Goal: Task Accomplishment & Management: Complete application form

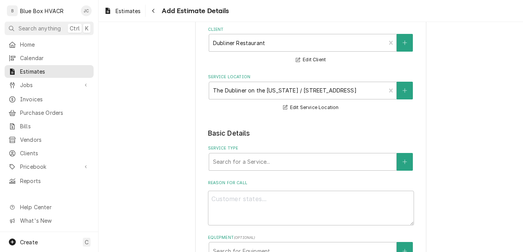
scroll to position [116, 0]
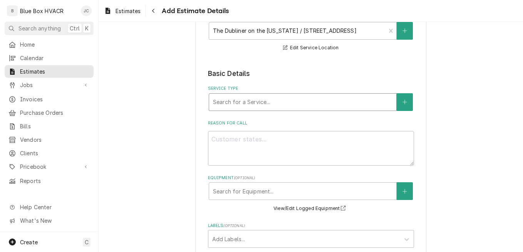
click at [277, 103] on div "Service Type" at bounding box center [303, 102] width 180 height 14
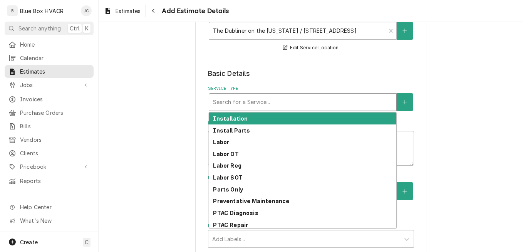
click at [261, 118] on div "Installation" at bounding box center [302, 119] width 187 height 12
type textarea "x"
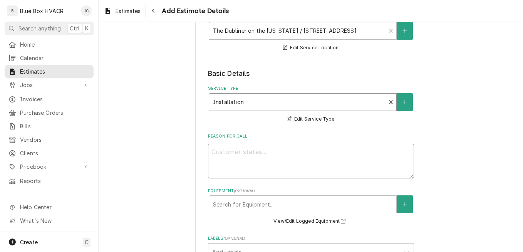
click at [260, 155] on textarea "Reason For Call" at bounding box center [311, 161] width 206 height 35
type textarea "R"
type textarea "x"
type textarea "Re"
type textarea "x"
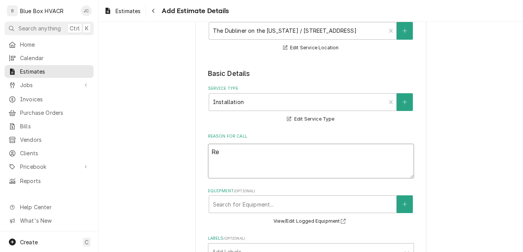
type textarea "Req"
type textarea "x"
type textarea "Requ"
type textarea "x"
type textarea "Reque"
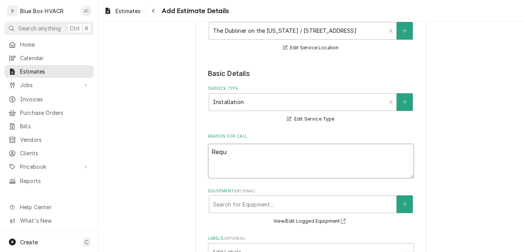
type textarea "x"
type textarea "Reques"
type textarea "x"
type textarea "Request"
type textarea "x"
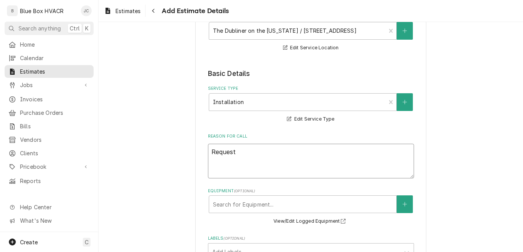
type textarea "Requeste"
type textarea "x"
type textarea "Requested"
type textarea "x"
type textarea "Requested"
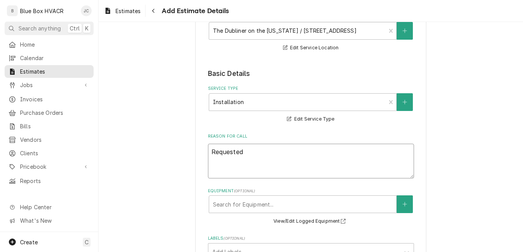
type textarea "x"
type textarea "Requested q"
type textarea "x"
type textarea "Requested qu"
type textarea "x"
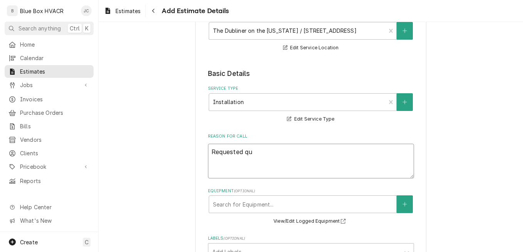
type textarea "Requested quo"
type textarea "x"
type textarea "Requested quot"
type textarea "x"
type textarea "Requested quote"
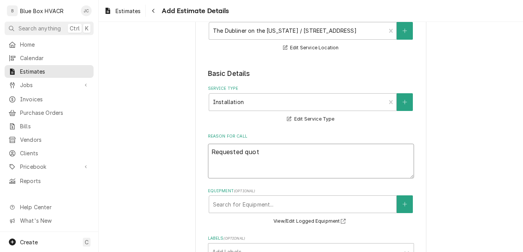
type textarea "x"
type textarea "Requested quote"
type textarea "x"
type textarea "Requested quote t"
type textarea "x"
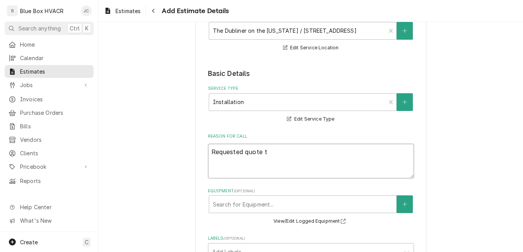
type textarea "Requested quote to"
type textarea "x"
type textarea "Requested quote to"
type textarea "x"
type textarea "Requested quote to r"
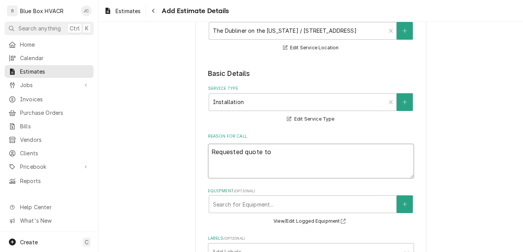
type textarea "x"
type textarea "Requested quote to re"
type textarea "x"
type textarea "Requested quote to rep"
type textarea "x"
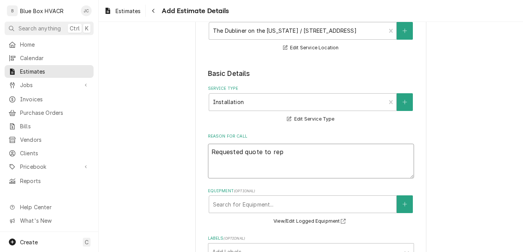
type textarea "Requested quote to repl"
type textarea "x"
type textarea "Requested quote to repla"
type textarea "x"
type textarea "Requested quote to replac"
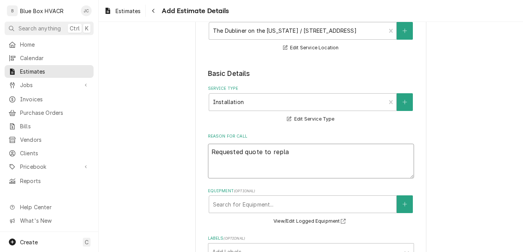
type textarea "x"
type textarea "Requested quote to replace"
type textarea "x"
type textarea "Requested quote to replace"
type textarea "x"
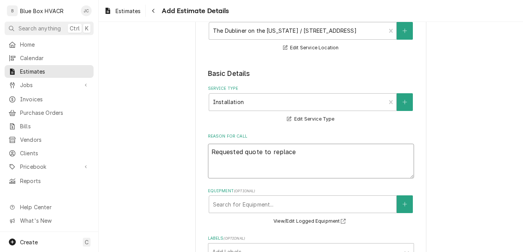
type textarea "Requested quote to replace o"
type textarea "x"
type textarea "Requested quote to replace ol"
type textarea "x"
type textarea "Requested quote to replace old"
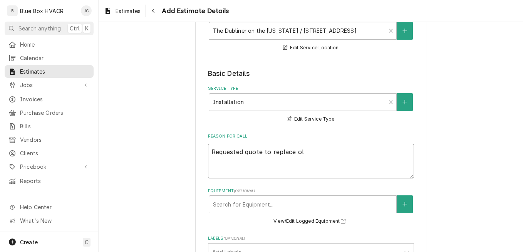
type textarea "x"
type textarea "Requested quote to replace olde"
type textarea "x"
type textarea "Requested quote to replace older"
type textarea "x"
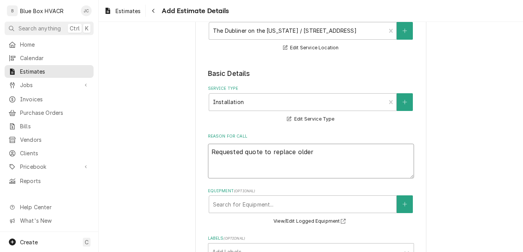
type textarea "Requested quote to replace older"
type textarea "x"
type textarea "Requested quote to replace older"
type textarea "x"
type textarea "Requested quote to replace olde"
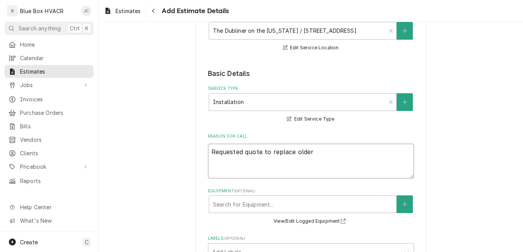
type textarea "x"
type textarea "Requested quote to replace old"
type textarea "x"
type textarea "Requested quote to replace ol"
type textarea "x"
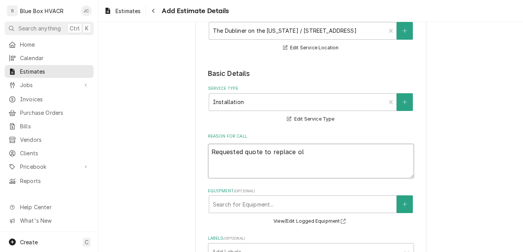
type textarea "Requested quote to replace old"
type textarea "x"
type textarea "Requested quote to replace old"
type textarea "x"
type textarea "Requested quote to replace old m"
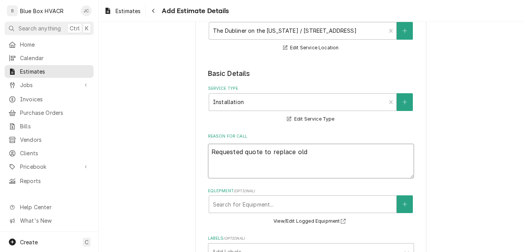
type textarea "x"
type textarea "Requested quote to replace old ma"
type textarea "x"
type textarea "Requested quote to replace old mai"
type textarea "x"
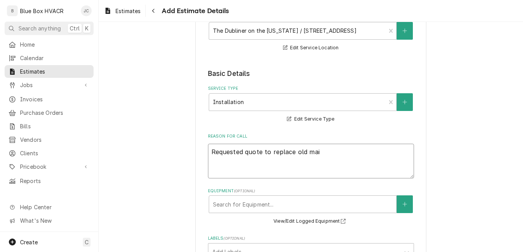
type textarea "Requested quote to replace old main"
type textarea "x"
type textarea "Requested quote to replace old main"
type textarea "x"
type textarea "Requested quote to replace old main w"
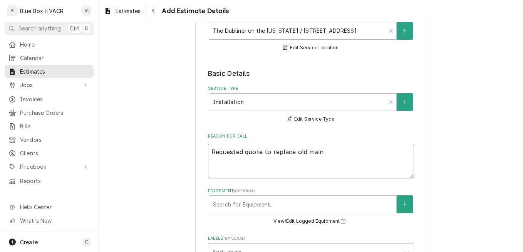
type textarea "x"
type textarea "Requested quote to replace old main wa"
type textarea "x"
type textarea "Requested quote to replace old main wal"
type textarea "x"
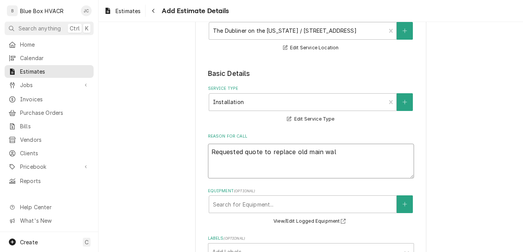
type textarea "Requested quote to replace old main walk"
type textarea "x"
type textarea "Requested quote to replace old main walk"
type textarea "x"
type textarea "Requested quote to replace old main walk i"
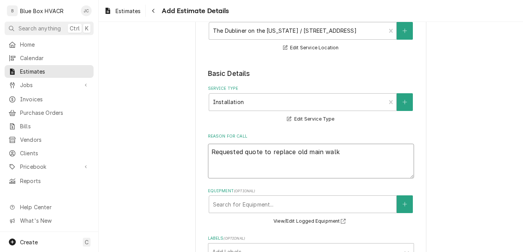
type textarea "x"
type textarea "Requested quote to replace old main walk in"
type textarea "x"
type textarea "Requested quote to replace old main walk in"
type textarea "x"
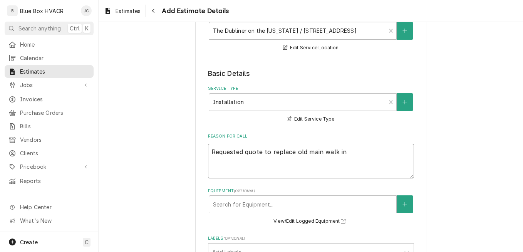
type textarea "Requested quote to replace old main walk in c"
type textarea "x"
type textarea "Requested quote to replace old main walk in co"
type textarea "x"
type textarea "Requested quote to replace old main walk in coo"
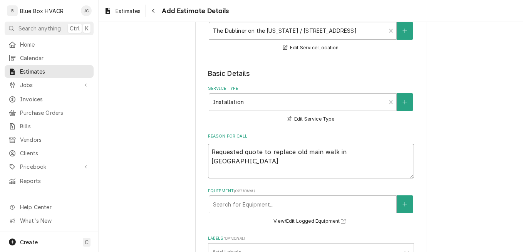
type textarea "x"
type textarea "Requested quote to replace old main walk in cool"
type textarea "x"
type textarea "Requested quote to replace old main walk in coole"
type textarea "x"
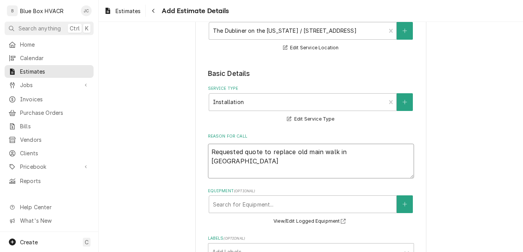
type textarea "Requested quote to replace old main walk in cooler"
type textarea "x"
type textarea "Requested quote to replace old main walk in cooler"
type textarea "x"
type textarea "Requested quote to replace old main walk in cooler c"
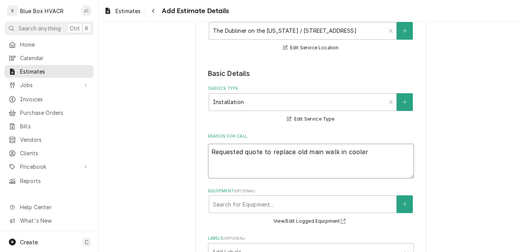
type textarea "x"
type textarea "Requested quote to replace old main walk in cooler co"
type textarea "x"
type textarea "Requested quote to replace old main walk in cooler con"
type textarea "x"
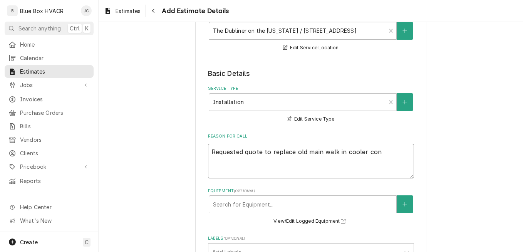
type textarea "Requested quote to replace old main walk in cooler cond"
type textarea "x"
type textarea "Requested quote to replace old main walk in cooler condn"
type textarea "x"
type textarea "Requested quote to replace old main walk in cooler condne"
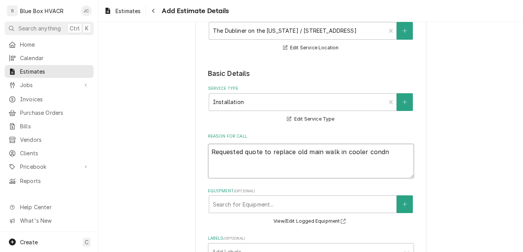
type textarea "x"
type textarea "Requested quote to replace old main walk in cooler condnes"
type textarea "x"
type textarea "Requested quote to replace old main walk in cooler condnese"
type textarea "x"
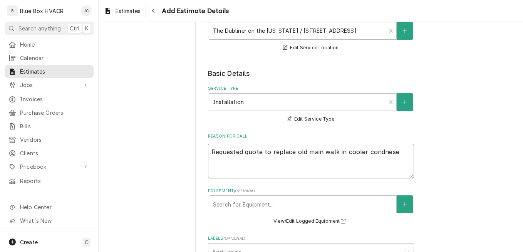
type textarea "Requested quote to replace old main walk in cooler condneser"
type textarea "x"
type textarea "Requested quote to replace old main walk in cooler condneser"
click at [336, 151] on html "B Blue Box HVACR JC Search anything Ctrl K Home Calendar Estimates Jobs Jobs Jo…" at bounding box center [261, 126] width 523 height 252
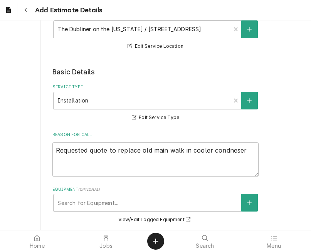
type textarea "x"
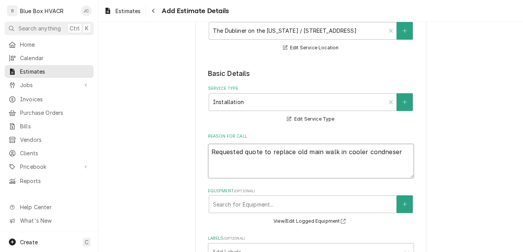
drag, startPoint x: 336, startPoint y: 151, endPoint x: 345, endPoint y: 151, distance: 8.9
click at [336, 151] on textarea "Requested quote to replace old main walk in cooler condneser" at bounding box center [311, 161] width 206 height 35
type textarea "Requested quote to replace old main walkin cooler condneser"
type textarea "x"
type textarea "Requested quote to replace old main walk-in cooler condneser"
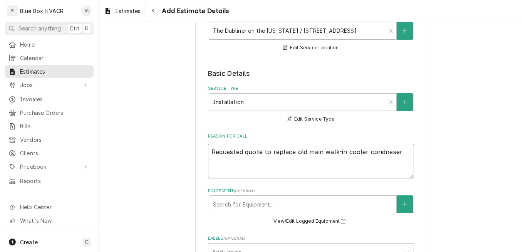
type textarea "x"
type textarea "Requested quote to replace old main walk-in cooler condenser"
type textarea "x"
type textarea "Requested quote to replace old main walk-in cooler condense"
type textarea "x"
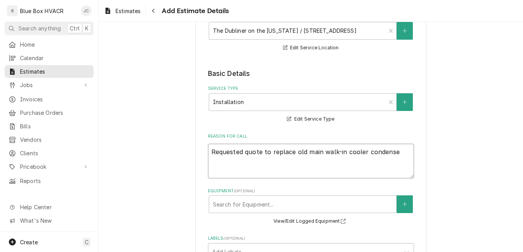
type textarea "Requested quote to replace old main walk-in cooler condens"
type textarea "x"
type textarea "Requested quote to replace old main walk-in cooler condensi"
type textarea "x"
type textarea "Requested quote to replace old main walk-in cooler condensin"
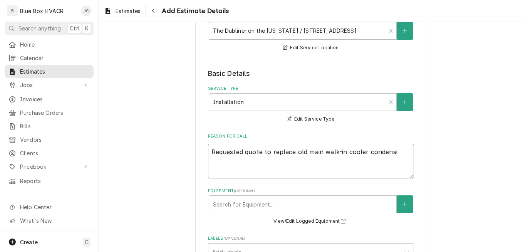
type textarea "x"
type textarea "Requested quote to replace old main walk-in cooler condensing"
type textarea "x"
type textarea "Requested quote to replace old main walk-in cooler condensing"
type textarea "x"
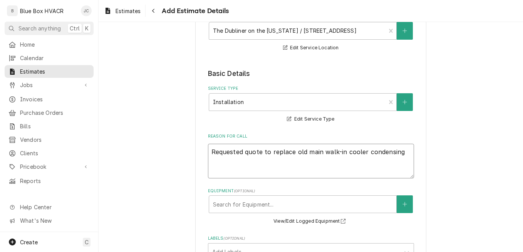
type textarea "Requested quote to replace old main walk-in cooler condensing u"
type textarea "x"
type textarea "Requested quote to replace old main walk-in cooler condensing un"
type textarea "x"
type textarea "Requested quote to replace old main walk-in cooler condensing uni"
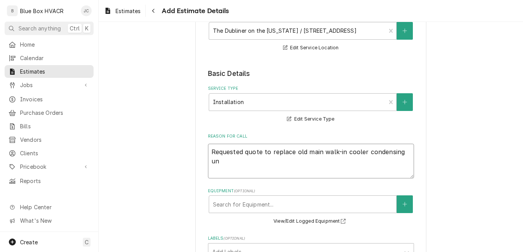
type textarea "x"
type textarea "Requested quote to replace old main walk-in cooler condensing unit"
type textarea "x"
type textarea "Requested quote to replace old main walk-in cooler condensing unit."
type textarea "x"
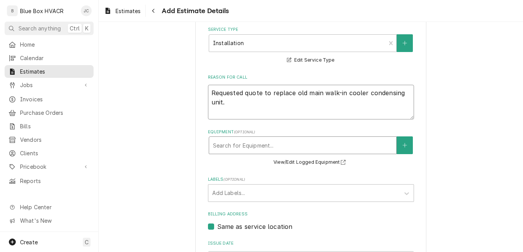
scroll to position [231, 0]
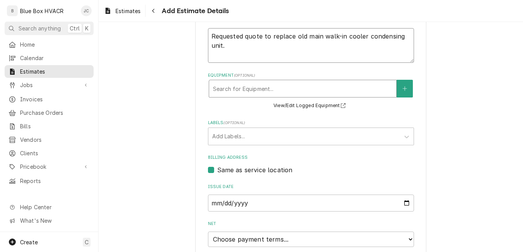
type textarea "Requested quote to replace old main walk-in cooler condensing unit."
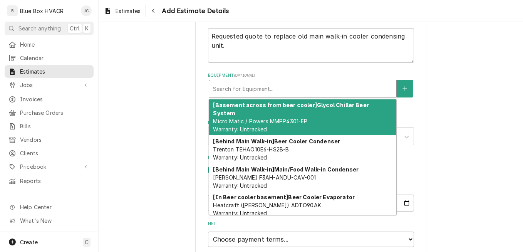
click at [309, 91] on div "Equipment" at bounding box center [303, 89] width 180 height 14
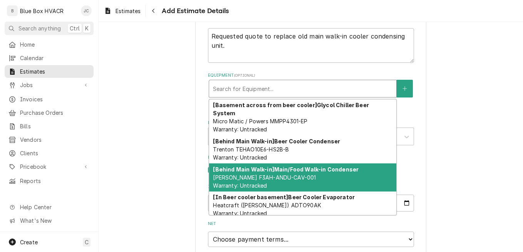
click at [314, 170] on div "[Behind Main Walk-in] Main/Food Walk-in Condenser Copeland F3AH-ANDU-CAV-001 Wa…" at bounding box center [302, 177] width 187 height 28
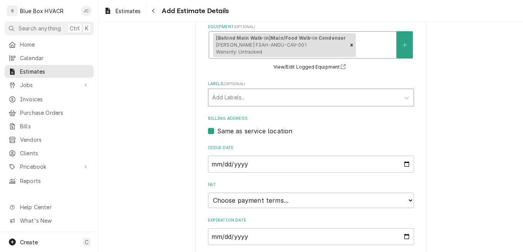
scroll to position [335, 0]
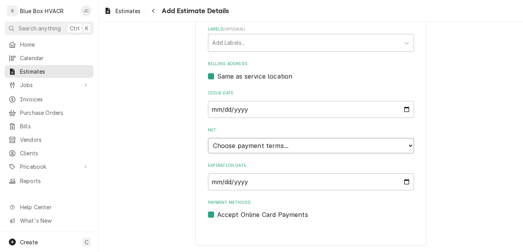
click at [297, 143] on select "Choose payment terms... Same Day Net 7 Net 14 Net 21 Net 30 Net 45 Net 60 Net 90" at bounding box center [311, 145] width 206 height 15
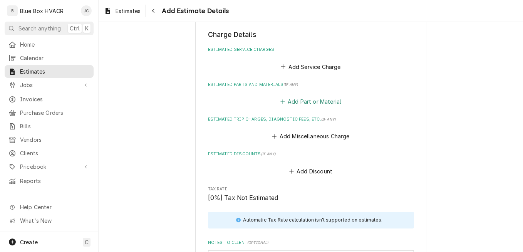
scroll to position [527, 0]
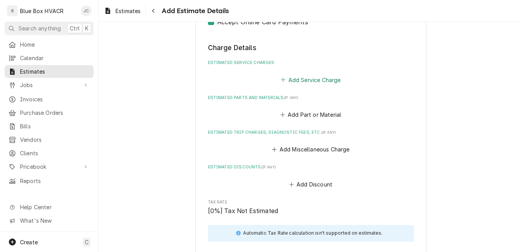
click at [319, 79] on button "Add Service Charge" at bounding box center [311, 79] width 62 height 11
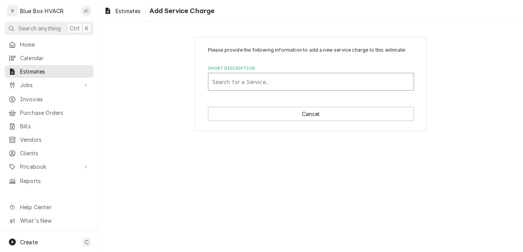
click at [274, 83] on div "Short Description" at bounding box center [311, 82] width 198 height 14
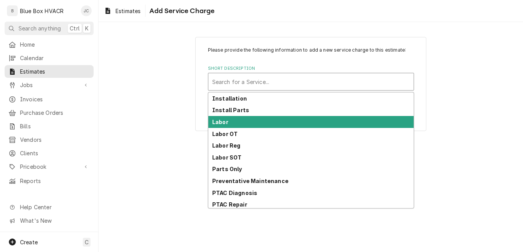
click at [249, 120] on div "Labor" at bounding box center [310, 122] width 205 height 12
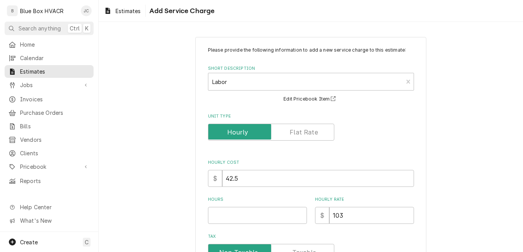
type textarea "x"
click at [319, 132] on input "Unit Type" at bounding box center [271, 132] width 119 height 17
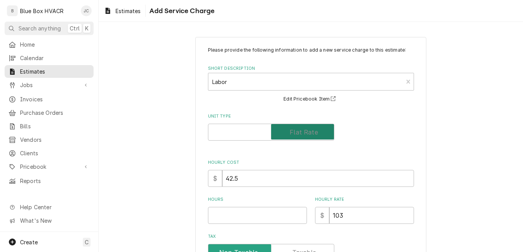
checkbox input "true"
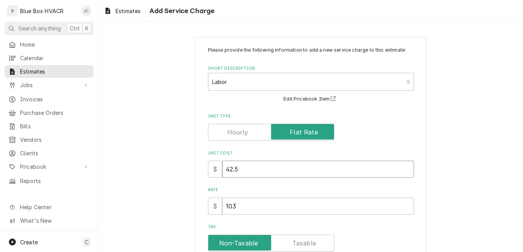
drag, startPoint x: 279, startPoint y: 172, endPoint x: 210, endPoint y: 169, distance: 68.3
click at [210, 169] on div "$ 42.5" at bounding box center [311, 169] width 206 height 17
click at [273, 168] on input "42.5" at bounding box center [318, 169] width 192 height 17
drag, startPoint x: 273, startPoint y: 168, endPoint x: 217, endPoint y: 170, distance: 56.3
click at [217, 170] on div "$ 42.5" at bounding box center [311, 169] width 206 height 17
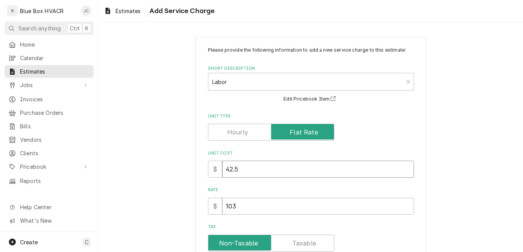
type textarea "x"
type input "6"
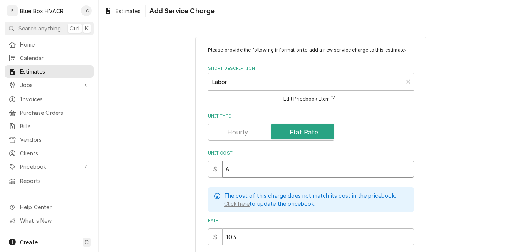
type textarea "x"
type input "68"
type textarea "x"
type input "680"
type textarea "x"
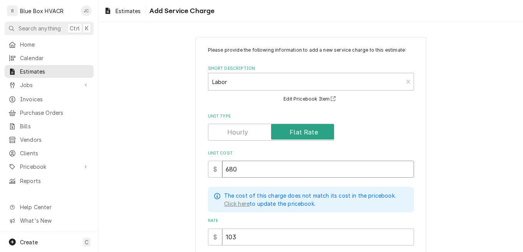
type input "680"
drag, startPoint x: 226, startPoint y: 238, endPoint x: 213, endPoint y: 236, distance: 13.3
click at [213, 236] on div "$ 103" at bounding box center [311, 237] width 206 height 17
type textarea "x"
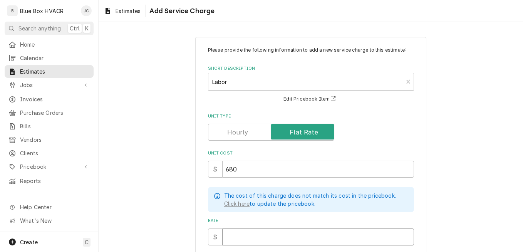
type input "1"
type textarea "x"
type input "14"
type textarea "x"
type input "140"
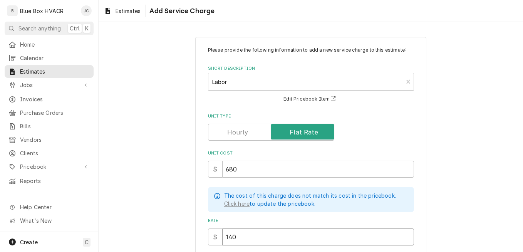
type textarea "x"
type input "1400"
type textarea "x"
type input "1400"
click at [464, 187] on div "Please provide the following information to add a new service charge to this es…" at bounding box center [311, 207] width 425 height 354
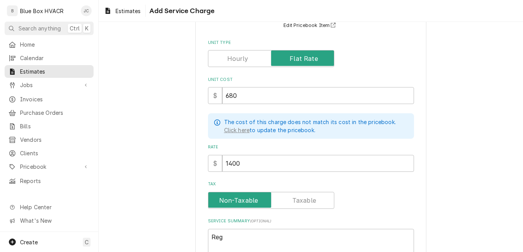
scroll to position [116, 0]
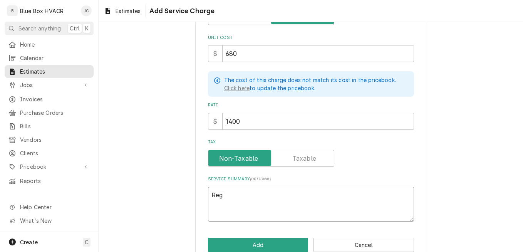
drag, startPoint x: 217, startPoint y: 195, endPoint x: 181, endPoint y: 195, distance: 35.8
click at [183, 195] on div "Please provide the following information to add a new service charge to this es…" at bounding box center [311, 91] width 425 height 354
type textarea "x"
type textarea "R"
type textarea "x"
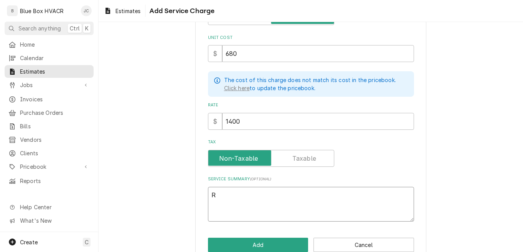
type textarea "Re"
type textarea "x"
type textarea "Rem"
type textarea "x"
type textarea "Remo"
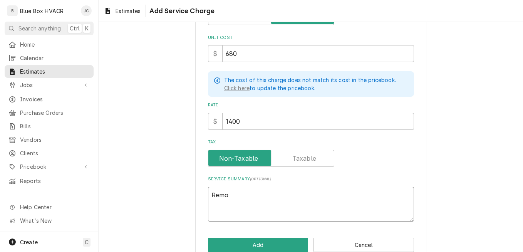
type textarea "x"
type textarea "Remov"
click at [238, 120] on input "1400" at bounding box center [318, 121] width 192 height 17
click at [346, 164] on div "Tax" at bounding box center [311, 158] width 206 height 17
click at [330, 196] on textarea "Remove the refrigerant from the system." at bounding box center [311, 204] width 206 height 35
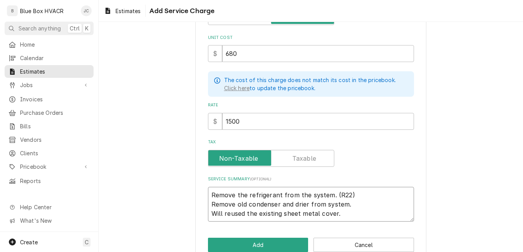
click at [342, 214] on textarea "Remove the refrigerant from the system. (R22) Remove old condenser and drier fr…" at bounding box center [311, 204] width 206 height 35
click at [242, 213] on textarea "Remove the refrigerant from the system. (R22) Remove old condenser and drier fr…" at bounding box center [311, 204] width 206 height 35
click at [335, 215] on textarea "Remove the refrigerant from the system. (R22) Remove old condenser and drier fr…" at bounding box center [311, 204] width 206 height 35
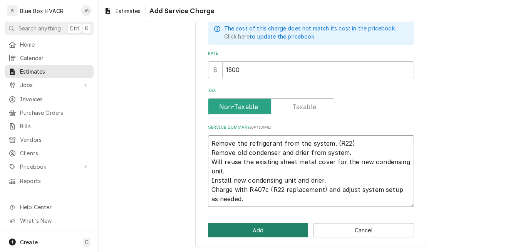
scroll to position [168, 0]
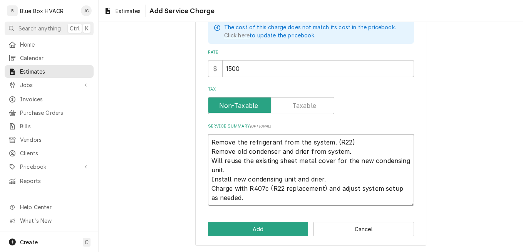
click at [244, 199] on textarea "Remove the refrigerant from the system. (R22) Remove old condenser and drier fr…" at bounding box center [311, 170] width 206 height 72
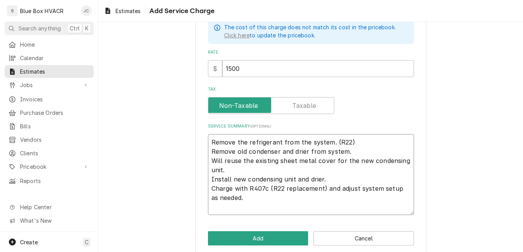
click at [323, 178] on textarea "Remove the refrigerant from the system. (R22) Remove old condenser and drier fr…" at bounding box center [311, 174] width 206 height 81
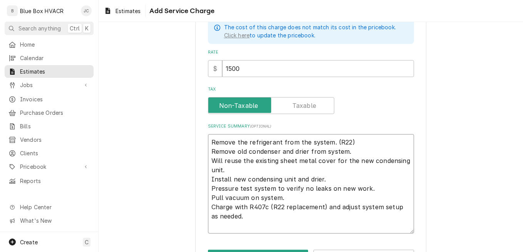
click at [227, 221] on textarea "Remove the refrigerant from the system. (R22) Remove old condenser and drier fr…" at bounding box center [311, 183] width 206 height 99
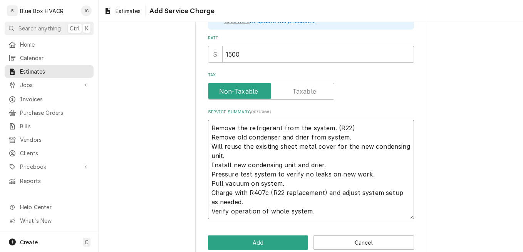
scroll to position [196, 0]
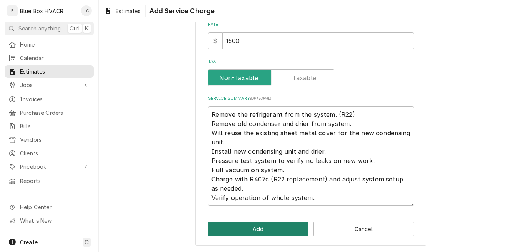
click at [246, 230] on button "Add" at bounding box center [258, 229] width 101 height 14
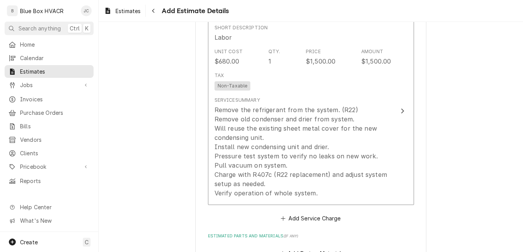
scroll to position [634, 0]
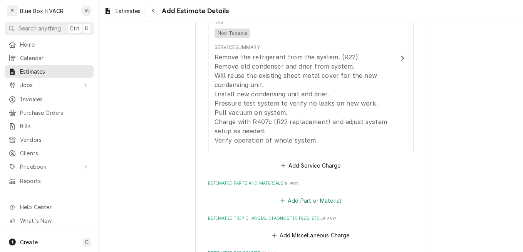
click at [311, 203] on button "Add Part or Material" at bounding box center [311, 200] width 64 height 11
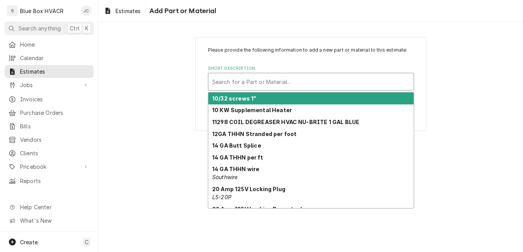
click at [276, 84] on div "Short Description" at bounding box center [311, 82] width 198 height 14
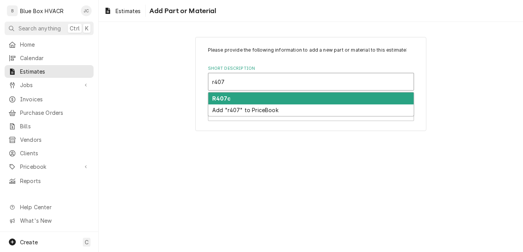
click at [274, 99] on div "R407c" at bounding box center [310, 98] width 205 height 12
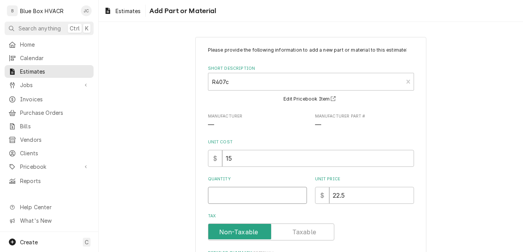
click at [225, 194] on input "Quantity" at bounding box center [257, 195] width 99 height 17
click at [359, 219] on div "Tax" at bounding box center [311, 226] width 206 height 27
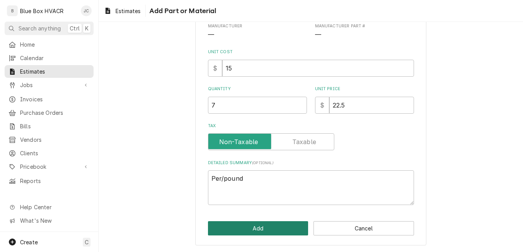
click at [262, 227] on button "Add" at bounding box center [258, 228] width 101 height 14
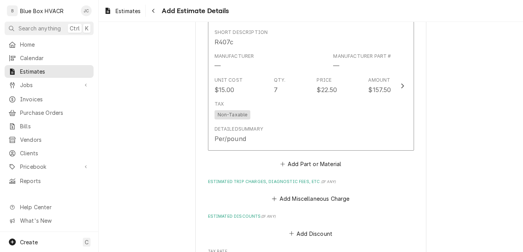
scroll to position [817, 0]
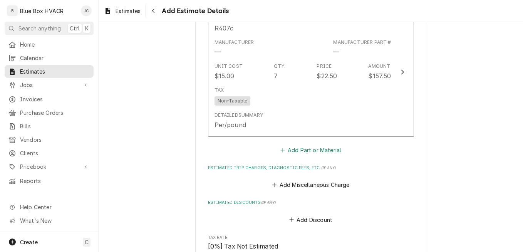
click at [318, 151] on button "Add Part or Material" at bounding box center [311, 150] width 64 height 11
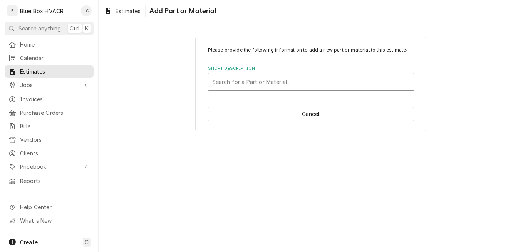
click at [254, 82] on div "Short Description" at bounding box center [311, 82] width 198 height 14
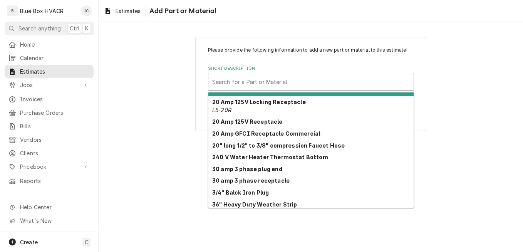
scroll to position [145, 0]
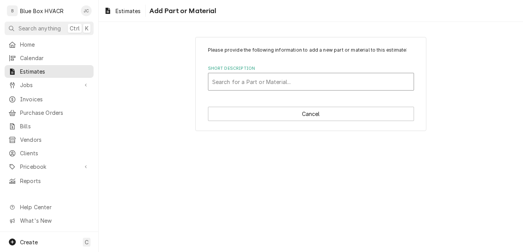
click at [265, 77] on div "Short Description" at bounding box center [311, 82] width 198 height 14
drag, startPoint x: 244, startPoint y: 84, endPoint x: 220, endPoint y: 83, distance: 23.5
click at [220, 83] on div "Short Description" at bounding box center [311, 82] width 198 height 14
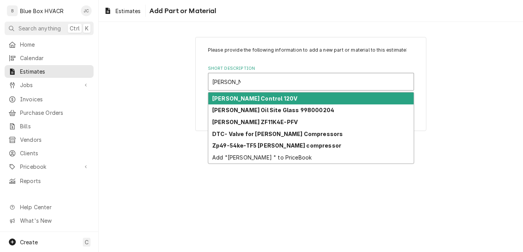
paste input "M6KP0092CFA072"
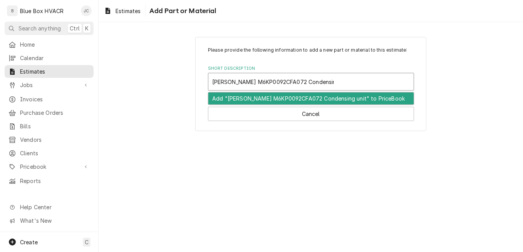
click at [263, 100] on div "Add "Copeland M6KP0092CFA072 Condensing unit" to PriceBook" at bounding box center [310, 98] width 205 height 12
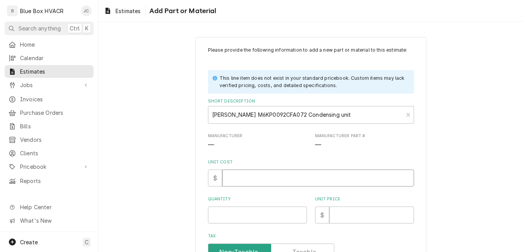
click at [252, 176] on input "Unit Cost" at bounding box center [318, 178] width 192 height 17
click at [235, 173] on input "Unit Cost" at bounding box center [318, 178] width 192 height 17
click at [242, 213] on input "Quantity" at bounding box center [257, 215] width 99 height 17
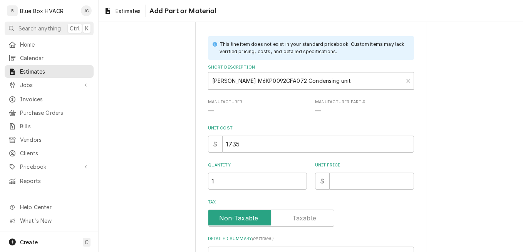
scroll to position [77, 0]
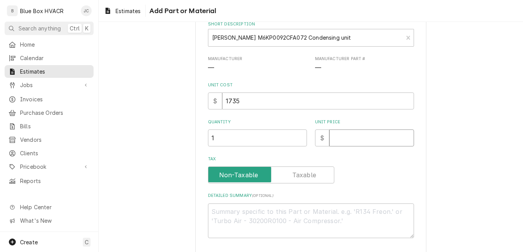
click at [377, 137] on input "Unit Price" at bounding box center [371, 137] width 85 height 17
click at [384, 176] on div "Tax" at bounding box center [311, 174] width 206 height 17
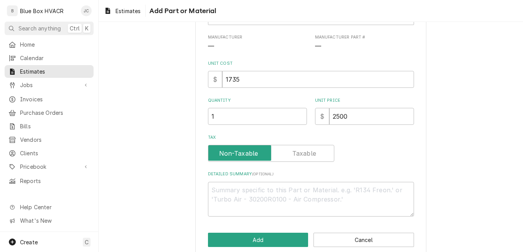
scroll to position [110, 0]
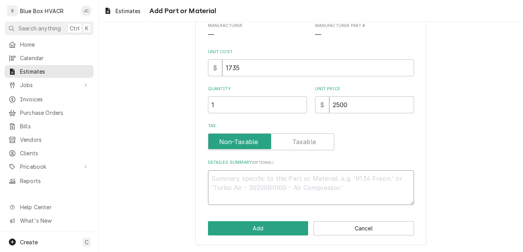
click at [276, 182] on textarea "Detailed Summary ( optional )" at bounding box center [311, 187] width 206 height 35
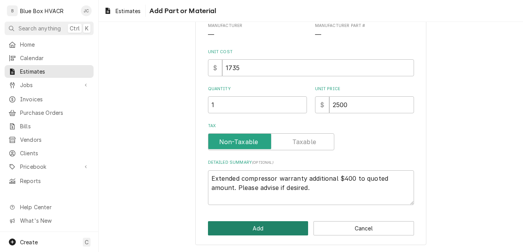
click at [255, 230] on button "Add" at bounding box center [258, 228] width 101 height 14
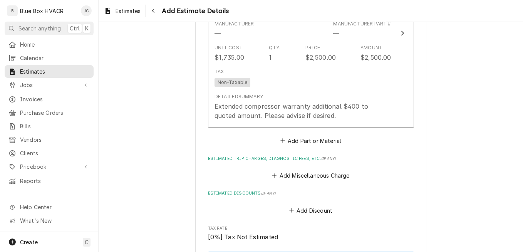
scroll to position [1005, 0]
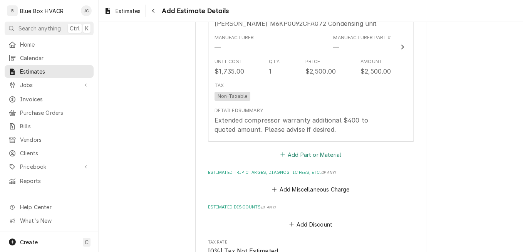
click at [308, 154] on button "Add Part or Material" at bounding box center [311, 154] width 64 height 11
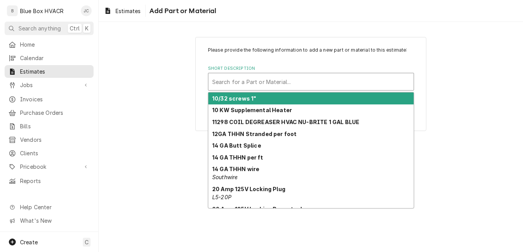
click at [275, 82] on div "Short Description" at bounding box center [311, 82] width 198 height 14
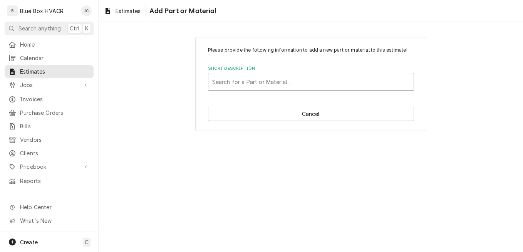
click at [251, 81] on div "Short Description" at bounding box center [311, 82] width 198 height 14
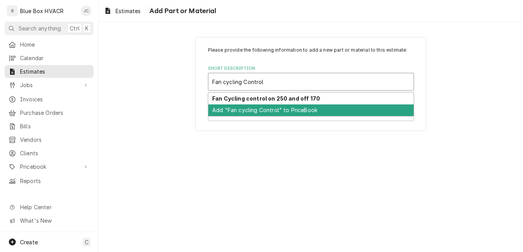
click at [273, 111] on div "Add "Fan cycling Control" to PriceBook" at bounding box center [310, 110] width 205 height 12
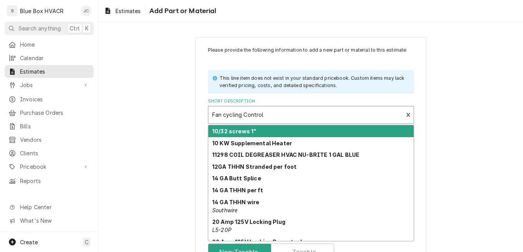
click at [271, 116] on div "Short Description" at bounding box center [305, 115] width 187 height 14
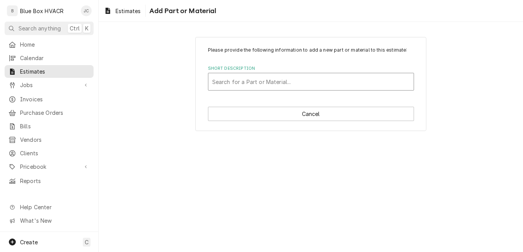
click at [278, 82] on div "Short Description" at bounding box center [311, 82] width 198 height 14
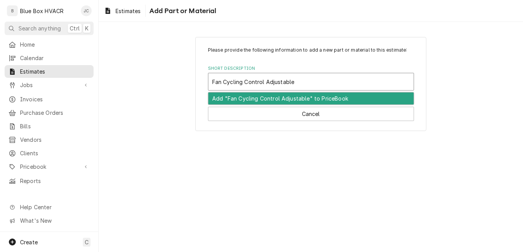
click at [283, 103] on div "Add "Fan Cycling Control Adjustable" to PriceBook" at bounding box center [310, 98] width 205 height 12
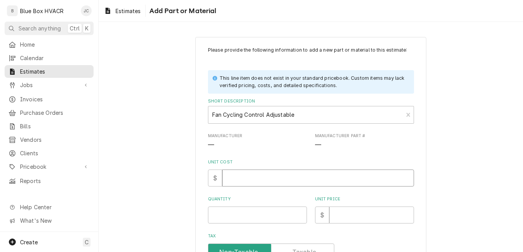
click at [254, 174] on input "Unit Cost" at bounding box center [318, 178] width 192 height 17
click at [267, 172] on input "Unit Cost" at bounding box center [318, 178] width 192 height 17
click at [250, 214] on input "Quantity" at bounding box center [257, 215] width 99 height 17
click at [363, 216] on input "Unit Price" at bounding box center [371, 215] width 85 height 17
click at [343, 211] on input "Unit Price" at bounding box center [371, 215] width 85 height 17
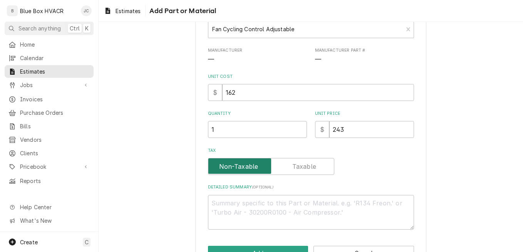
scroll to position [110, 0]
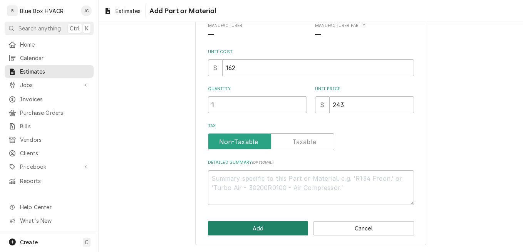
click at [261, 228] on button "Add" at bounding box center [258, 228] width 101 height 14
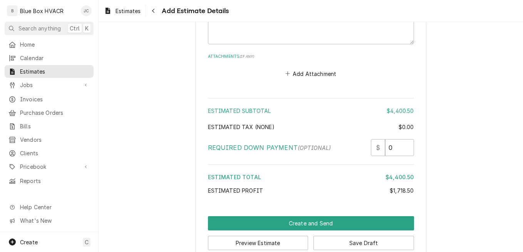
scroll to position [1473, 0]
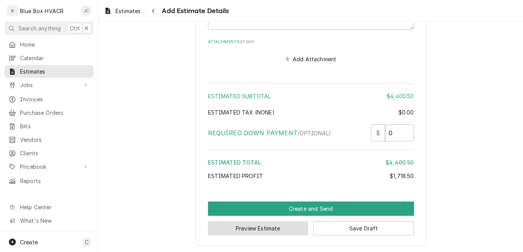
click at [258, 230] on button "Preview Estimate" at bounding box center [258, 228] width 101 height 14
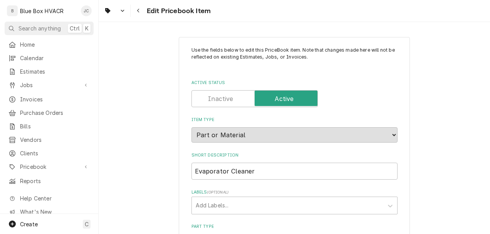
type textarea "x"
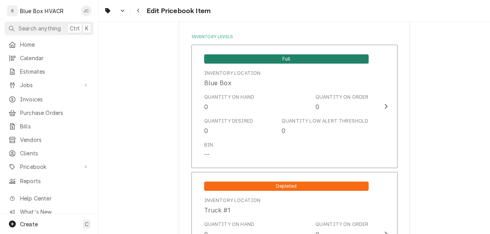
scroll to position [578, 0]
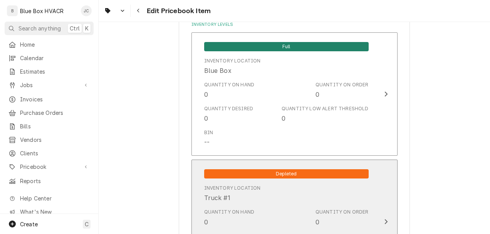
click at [286, 193] on div "Inventory Location Truck #1" at bounding box center [286, 194] width 165 height 24
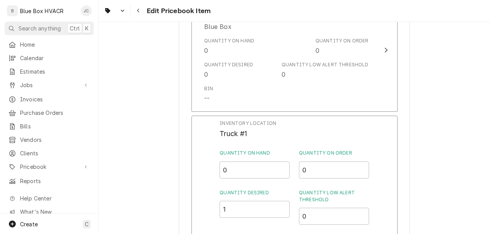
scroll to position [694, 0]
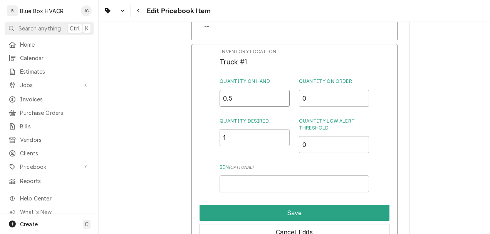
click at [281, 95] on input "0.5" at bounding box center [255, 98] width 70 height 17
type input "1"
click at [282, 98] on input "1" at bounding box center [255, 98] width 70 height 17
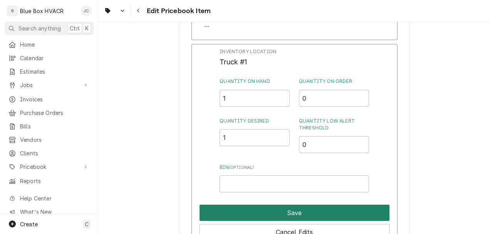
click at [285, 214] on button "Save" at bounding box center [295, 213] width 190 height 16
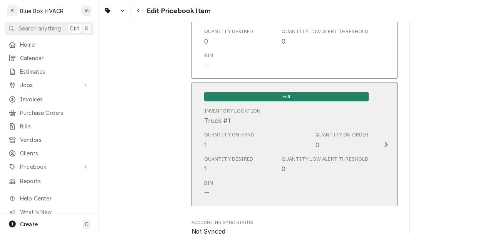
scroll to position [796, 0]
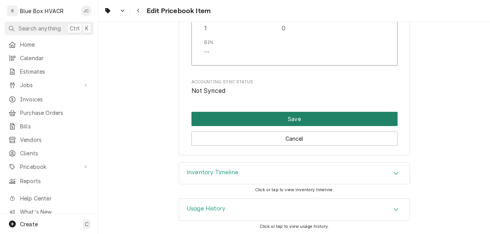
click at [289, 118] on button "Save" at bounding box center [295, 119] width 206 height 14
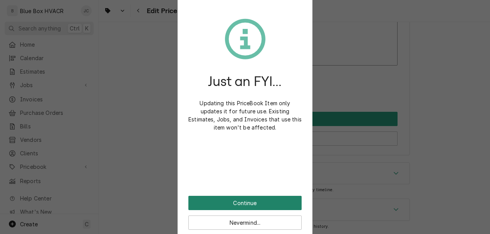
click at [253, 199] on button "Continue" at bounding box center [244, 203] width 113 height 14
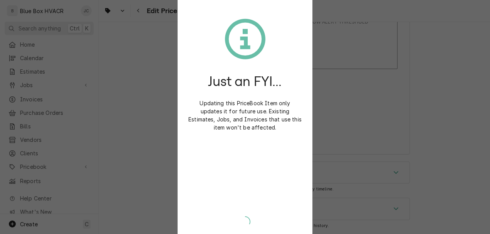
scroll to position [791, 0]
type textarea "x"
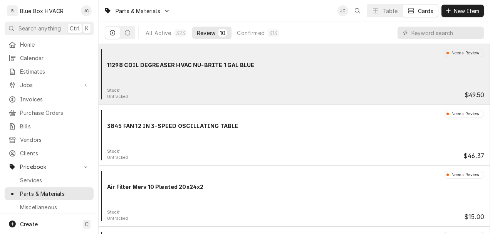
click at [269, 78] on div "Needs Review 11298 COIL DEGREASER HVAC NU-BRITE 1 GAL BLUE" at bounding box center [294, 68] width 385 height 39
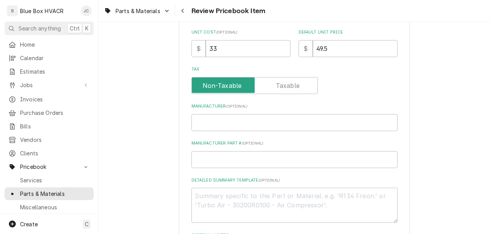
scroll to position [424, 0]
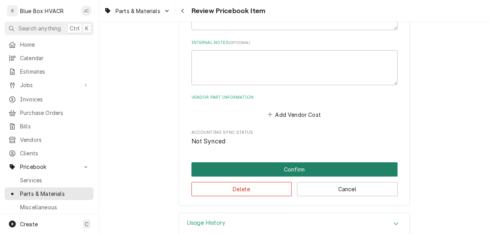
click at [267, 167] on button "Confirm" at bounding box center [295, 169] width 206 height 14
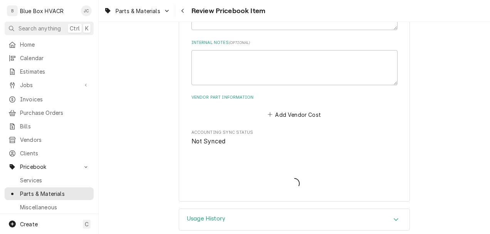
type textarea "x"
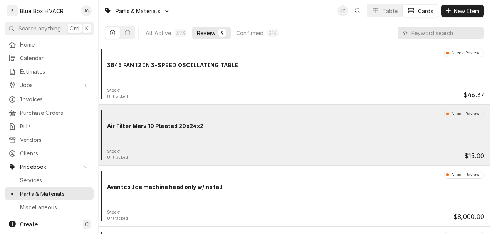
click at [249, 136] on div "Needs Review Air Filter Merv 10 Pleated 20x24x2" at bounding box center [294, 129] width 385 height 39
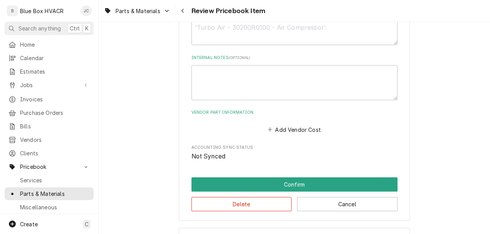
scroll to position [439, 0]
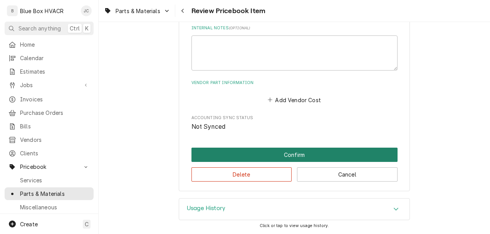
click at [254, 151] on button "Confirm" at bounding box center [295, 155] width 206 height 14
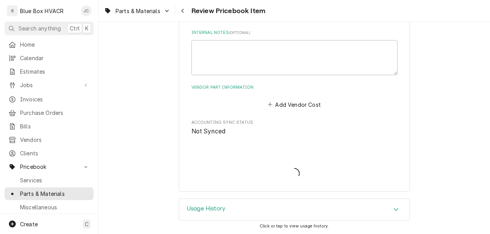
type textarea "x"
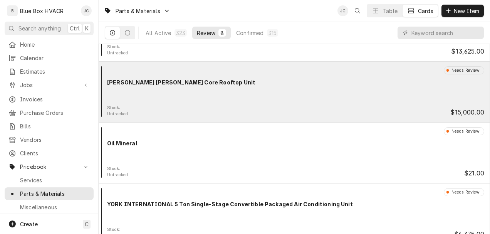
scroll to position [297, 0]
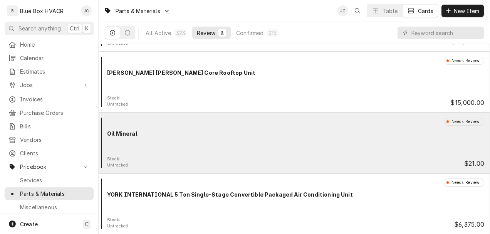
click at [225, 137] on div "Needs Review Oil Mineral" at bounding box center [294, 137] width 385 height 39
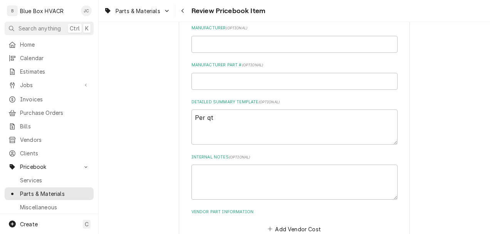
scroll to position [385, 0]
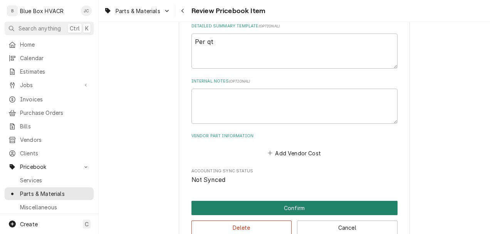
click at [267, 209] on button "Confirm" at bounding box center [295, 208] width 206 height 14
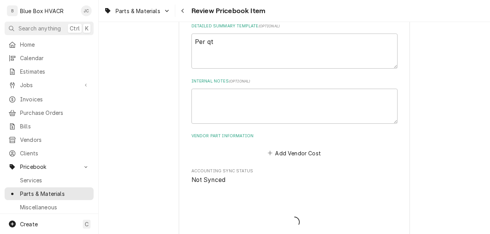
type textarea "x"
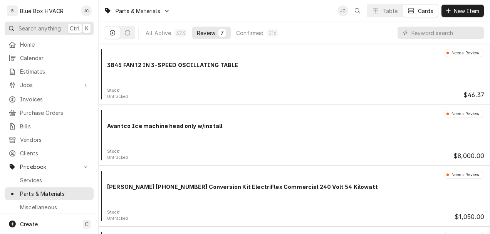
click at [34, 29] on span "Search anything" at bounding box center [39, 28] width 42 height 8
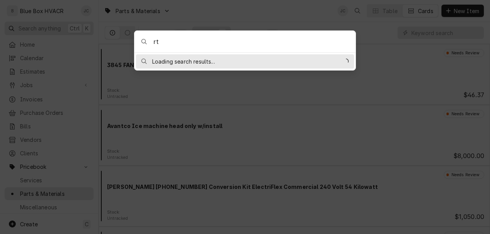
type input "r"
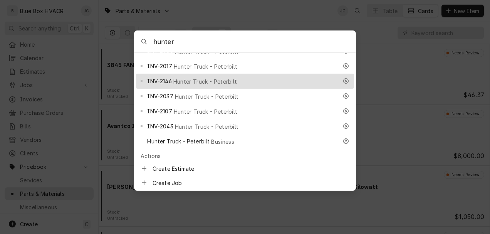
scroll to position [347, 0]
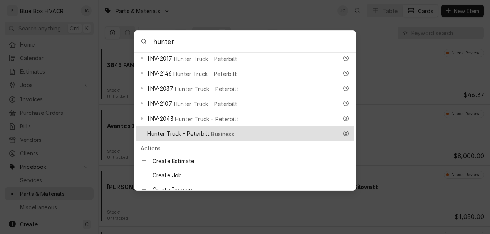
type input "hunter"
click at [218, 130] on span "Business" at bounding box center [222, 134] width 23 height 8
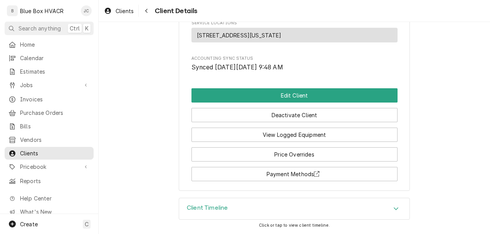
scroll to position [405, 0]
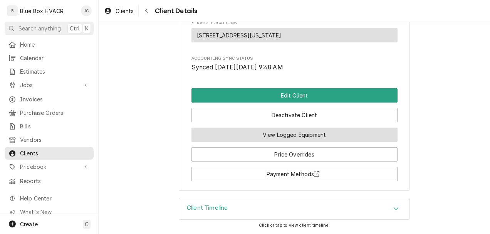
click at [291, 136] on button "View Logged Equipment" at bounding box center [295, 135] width 206 height 14
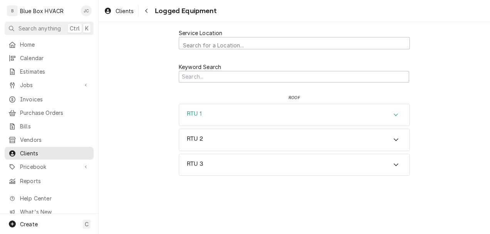
click div "RTU 1"
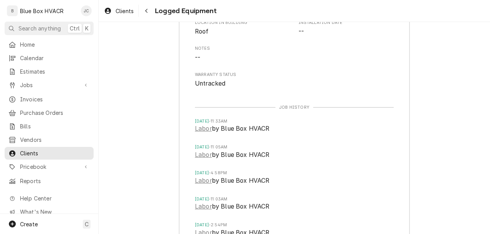
scroll to position [289, 0]
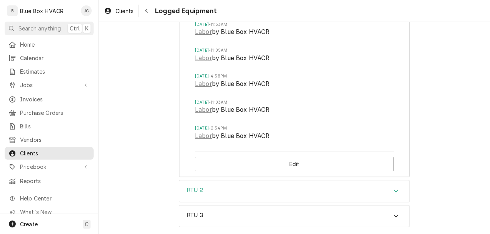
click div "RTU 2"
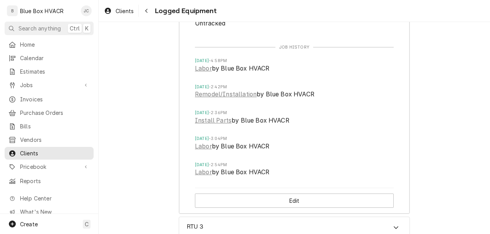
scroll to position [630, 0]
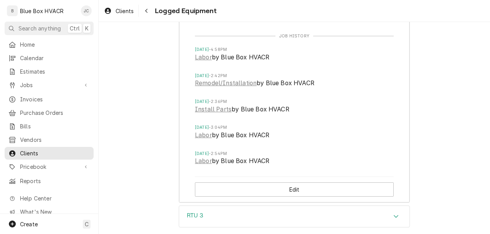
click div "RTU 3"
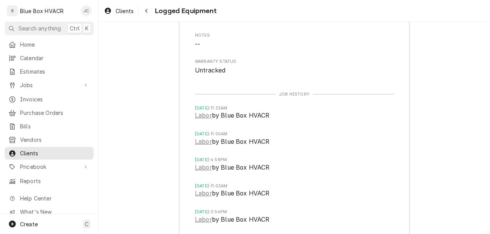
scroll to position [0, 0]
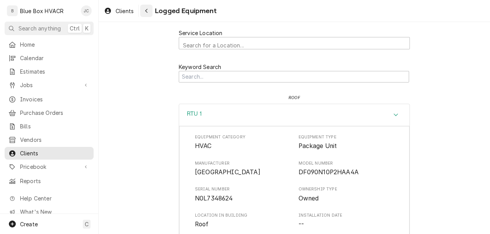
click div "Navigate back"
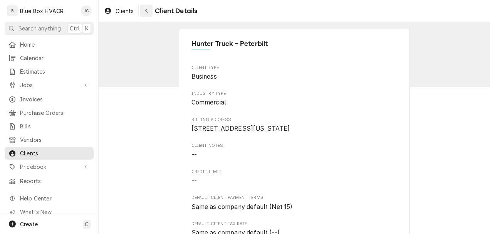
click at [146, 12] on icon "Navigate back" at bounding box center [146, 10] width 3 height 5
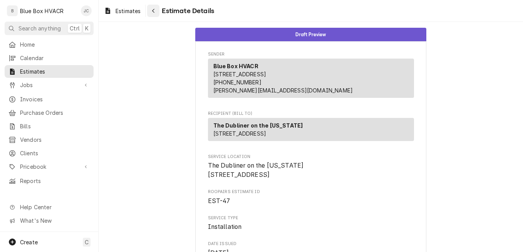
click at [148, 13] on button "Navigate back" at bounding box center [153, 11] width 12 height 12
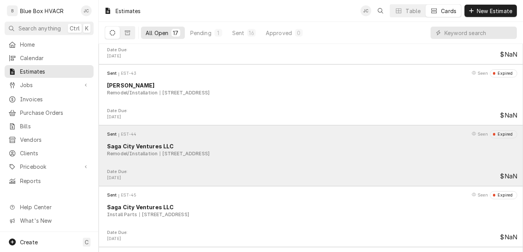
scroll to position [827, 0]
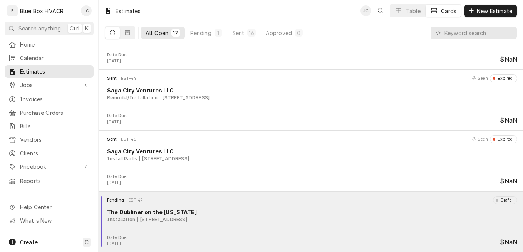
click at [278, 212] on div "The Dubliner on the [US_STATE]" at bounding box center [312, 212] width 410 height 8
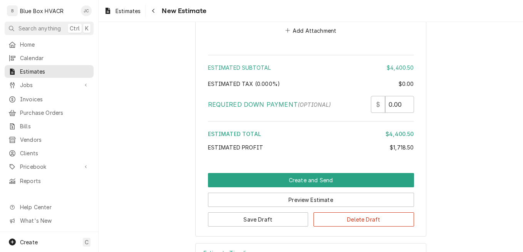
scroll to position [1503, 0]
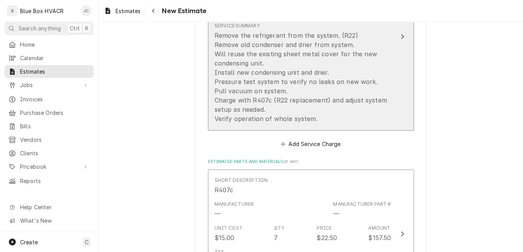
click at [359, 111] on div "Remove the refrigerant from the system. (R22) Remove old condenser and drier fr…" at bounding box center [303, 77] width 177 height 92
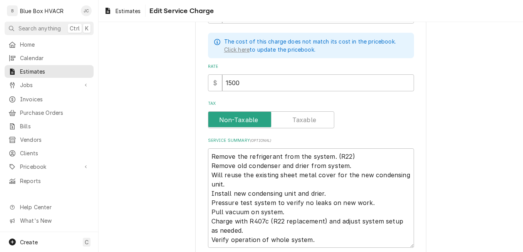
scroll to position [216, 0]
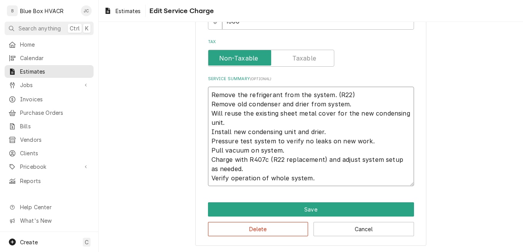
click at [331, 128] on textarea "Remove the refrigerant from the system. (R22) Remove old condenser and drier fr…" at bounding box center [311, 136] width 206 height 99
type textarea "x"
type textarea "Remove the refrigerant from the system. (R22) Remove old condenser and drier fr…"
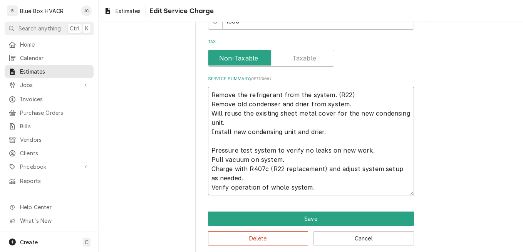
type textarea "x"
type textarea "Remove the refrigerant from the system. (R22) Remove old condenser and drier fr…"
type textarea "x"
type textarea "Remove the refrigerant from the system. (R22) Remove old condenser and drier fr…"
type textarea "x"
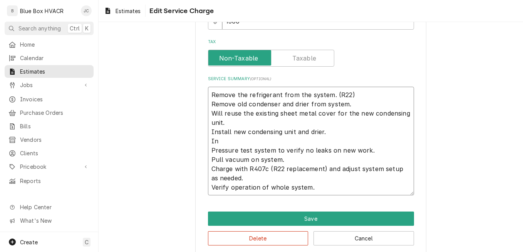
type textarea "Remove the refrigerant from the system. (R22) Remove old condenser and drier fr…"
type textarea "x"
type textarea "Remove the refrigerant from the system. (R22) Remove old condenser and drier fr…"
type textarea "x"
type textarea "Remove the refrigerant from the system. (R22) Remove old condenser and drier fr…"
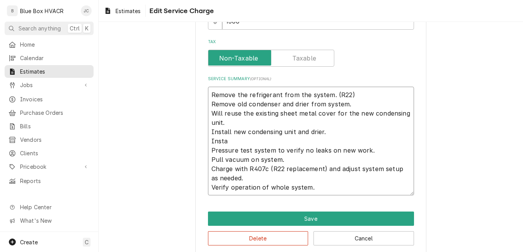
type textarea "x"
type textarea "Remove the refrigerant from the system. (R22) Remove old condenser and drier fr…"
type textarea "x"
type textarea "Remove the refrigerant from the system. (R22) Remove old condenser and drier fr…"
type textarea "x"
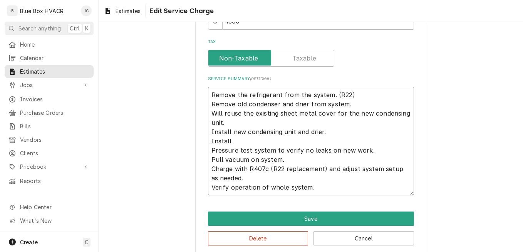
type textarea "Remove the refrigerant from the system. (R22) Remove old condenser and drier fr…"
type textarea "x"
type textarea "Remove the refrigerant from the system. (R22) Remove old condenser and drier fr…"
type textarea "x"
type textarea "Remove the refrigerant from the system. (R22) Remove old condenser and drier fr…"
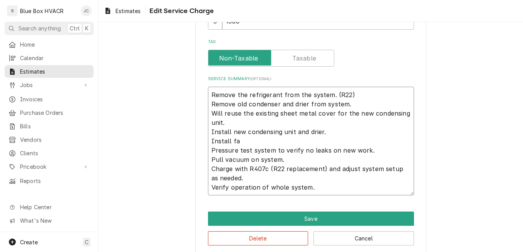
type textarea "x"
type textarea "Remove the refrigerant from the system. (R22) Remove old condenser and drier fr…"
type textarea "x"
type textarea "Remove the refrigerant from the system. (R22) Remove old condenser and drier fr…"
type textarea "x"
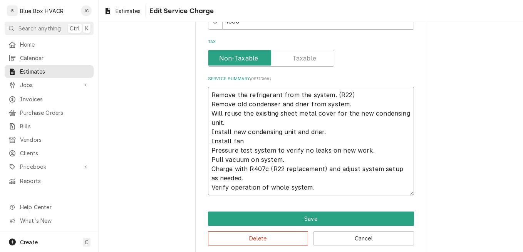
type textarea "Remove the refrigerant from the system. (R22) Remove old condenser and drier fr…"
type textarea "x"
type textarea "Remove the refrigerant from the system. (R22) Remove old condenser and drier fr…"
type textarea "x"
type textarea "Remove the refrigerant from the system. (R22) Remove old condenser and drier fr…"
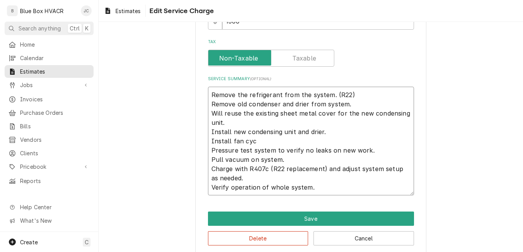
type textarea "x"
type textarea "Remove the refrigerant from the system. (R22) Remove old condenser and drier fr…"
type textarea "x"
type textarea "Remove the refrigerant from the system. (R22) Remove old condenser and drier fr…"
type textarea "x"
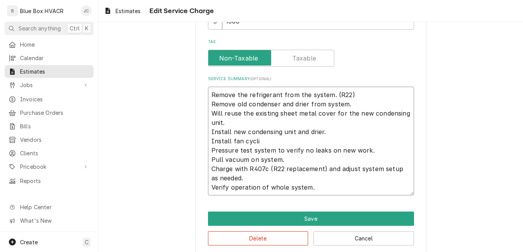
type textarea "Remove the refrigerant from the system. (R22) Remove old condenser and drier fr…"
type textarea "x"
type textarea "Remove the refrigerant from the system. (R22) Remove old condenser and drier fr…"
type textarea "x"
type textarea "Remove the refrigerant from the system. (R22) Remove old condenser and drier fr…"
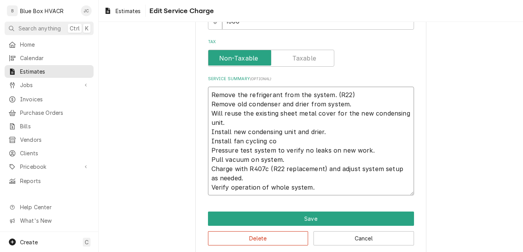
type textarea "x"
type textarea "Remove the refrigerant from the system. (R22) Remove old condenser and drier fr…"
type textarea "x"
type textarea "Remove the refrigerant from the system. (R22) Remove old condenser and drier fr…"
type textarea "x"
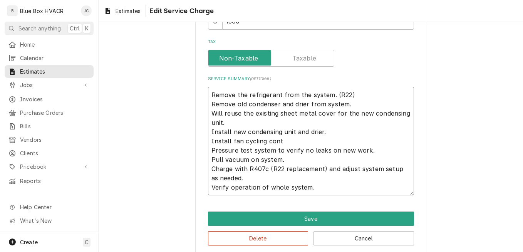
type textarea "Remove the refrigerant from the system. (R22) Remove old condenser and drier fr…"
type textarea "x"
type textarea "Remove the refrigerant from the system. (R22) Remove old condenser and drier fr…"
type textarea "x"
type textarea "Remove the refrigerant from the system. (R22) Remove old condenser and drier fr…"
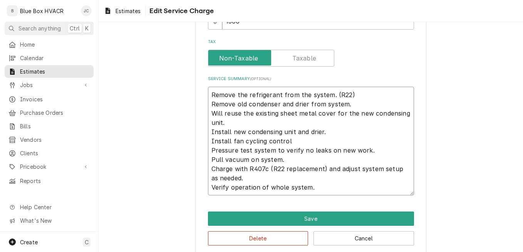
type textarea "x"
type textarea "Remove the refrigerant from the system. (R22) Remove old condenser and drier fr…"
type textarea "x"
type textarea "Remove the refrigerant from the system. (R22) Remove old condenser and drier fr…"
type textarea "x"
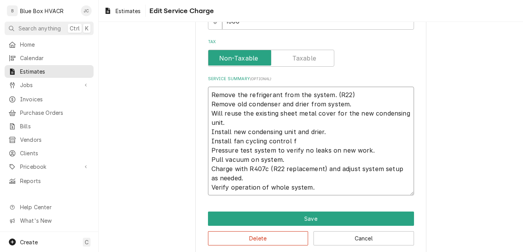
type textarea "Remove the refrigerant from the system. (R22) Remove old condenser and drier fr…"
type textarea "x"
type textarea "Remove the refrigerant from the system. (R22) Remove old condenser and drier fr…"
type textarea "x"
type textarea "Remove the refrigerant from the system. (R22) Remove old condenser and drier fr…"
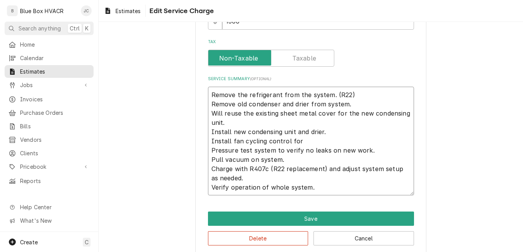
type textarea "x"
type textarea "Remove the refrigerant from the system. (R22) Remove old condenser and drier fr…"
type textarea "x"
type textarea "Remove the refrigerant from the system. (R22) Remove old condenser and drier fr…"
type textarea "x"
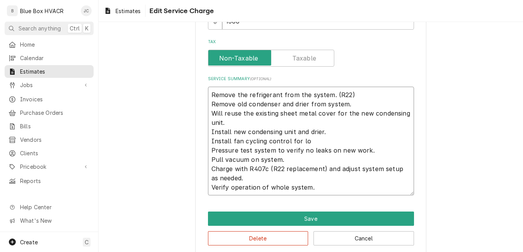
type textarea "Remove the refrigerant from the system. (R22) Remove old condenser and drier fr…"
type textarea "x"
type textarea "Remove the refrigerant from the system. (R22) Remove old condenser and drier fr…"
type textarea "x"
type textarea "Remove the refrigerant from the system. (R22) Remove old condenser and drier fr…"
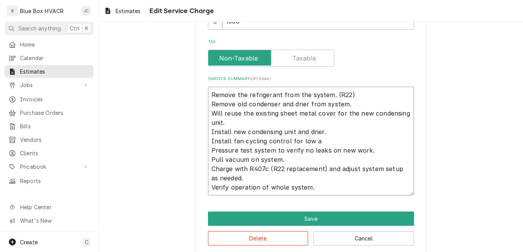
type textarea "x"
type textarea "Remove the refrigerant from the system. (R22) Remove old condenser and drier fr…"
type textarea "x"
type textarea "Remove the refrigerant from the system. (R22) Remove old condenser and drier fr…"
type textarea "x"
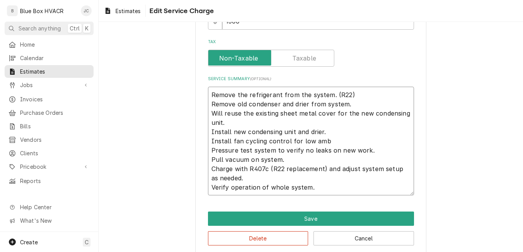
type textarea "Remove the refrigerant from the system. (R22) Remove old condenser and drier fr…"
type textarea "x"
type textarea "Remove the refrigerant from the system. (R22) Remove old condenser and drier fr…"
type textarea "x"
type textarea "Remove the refrigerant from the system. (R22) Remove old condenser and drier fr…"
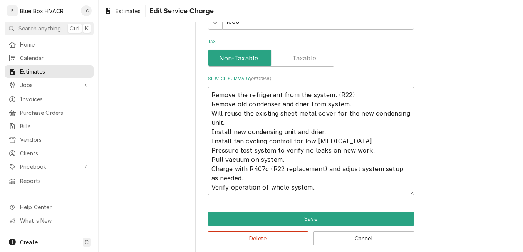
type textarea "x"
type textarea "Remove the refrigerant from the system. (R22) Remove old condenser and drier fr…"
type textarea "x"
type textarea "Remove the refrigerant from the system. (R22) Remove old condenser and drier fr…"
type textarea "x"
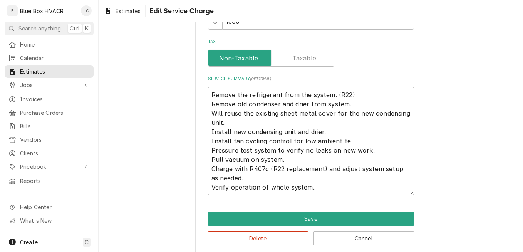
type textarea "Remove the refrigerant from the system. (R22) Remove old condenser and drier fr…"
type textarea "x"
type textarea "Remove the refrigerant from the system. (R22) Remove old condenser and drier fr…"
type textarea "x"
type textarea "Remove the refrigerant from the system. (R22) Remove old condenser and drier fr…"
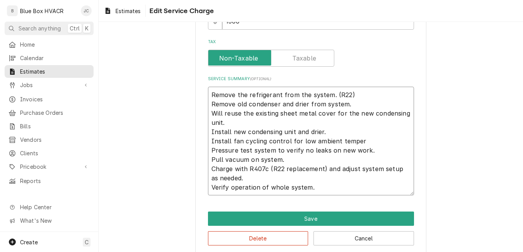
type textarea "x"
type textarea "Remove the refrigerant from the system. (R22) Remove old condenser and drier fr…"
type textarea "x"
type textarea "Remove the refrigerant from the system. (R22) Remove old condenser and drier fr…"
type textarea "x"
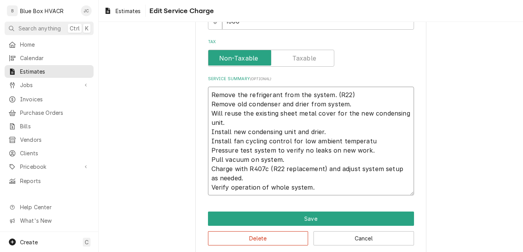
type textarea "Remove the refrigerant from the system. (R22) Remove old condenser and drier fr…"
type textarea "x"
type textarea "Remove the refrigerant from the system. (R22) Remove old condenser and drier fr…"
type textarea "x"
type textarea "Remove the refrigerant from the system. (R22) Remove old condenser and drier fr…"
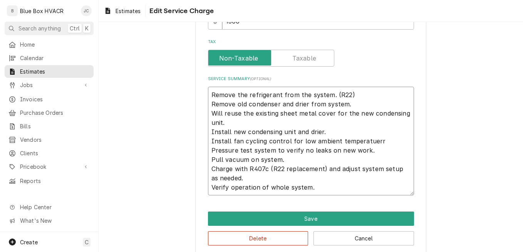
type textarea "x"
type textarea "Remove the refrigerant from the system. (R22) Remove old condenser and drier fr…"
type textarea "x"
type textarea "Remove the refrigerant from the system. (R22) Remove old condenser and drier fr…"
type textarea "x"
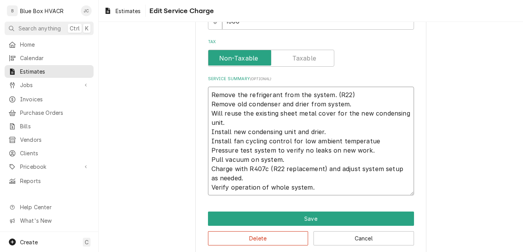
type textarea "Remove the refrigerant from the system. (R22) Remove old condenser and drier fr…"
type textarea "x"
type textarea "Remove the refrigerant from the system. (R22) Remove old condenser and drier fr…"
type textarea "x"
type textarea "Remove the refrigerant from the system. (R22) Remove old condenser and drier fr…"
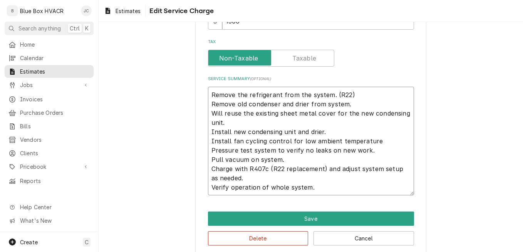
type textarea "x"
type textarea "Remove the refrigerant from the system. (R22) Remove old condenser and drier fr…"
type textarea "x"
type textarea "Remove the refrigerant from the system. (R22) Remove old condenser and drier fr…"
type textarea "x"
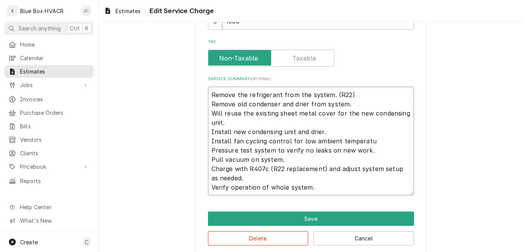
type textarea "Remove the refrigerant from the system. (R22) Remove old condenser and drier fr…"
type textarea "x"
type textarea "Remove the refrigerant from the system. (R22) Remove old condenser and drier fr…"
type textarea "x"
type textarea "Remove the refrigerant from the system. (R22) Remove old condenser and drier fr…"
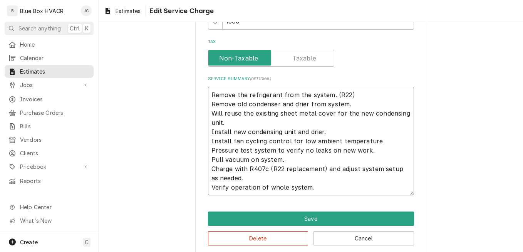
type textarea "x"
type textarea "Remove the refrigerant from the system. (R22) Remove old condenser and drier fr…"
type textarea "x"
type textarea "Remove the refrigerant from the system. (R22) Remove old condenser and drier fr…"
type textarea "x"
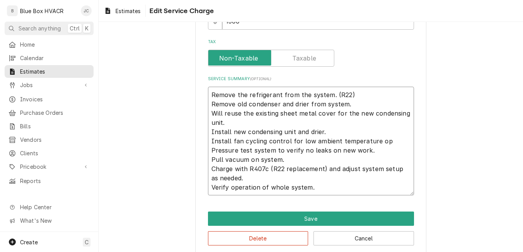
type textarea "Remove the refrigerant from the system. (R22) Remove old condenser and drier fr…"
type textarea "x"
type textarea "Remove the refrigerant from the system. (R22) Remove old condenser and drier fr…"
type textarea "x"
type textarea "Remove the refrigerant from the system. (R22) Remove old condenser and drier fr…"
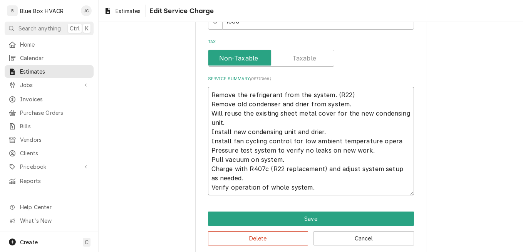
type textarea "x"
type textarea "Remove the refrigerant from the system. (R22) Remove old condenser and drier fr…"
type textarea "x"
type textarea "Remove the refrigerant from the system. (R22) Remove old condenser and drier fr…"
type textarea "x"
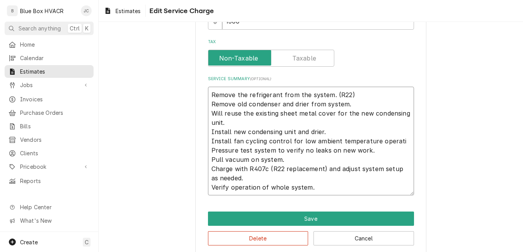
type textarea "Remove the refrigerant from the system. (R22) Remove old condenser and drier fr…"
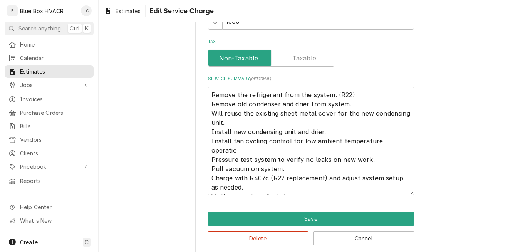
type textarea "x"
type textarea "Remove the refrigerant from the system. (R22) Remove old condenser and drier fr…"
type textarea "x"
type textarea "Remove the refrigerant from the system. (R22) Remove old condenser and drier fr…"
type textarea "x"
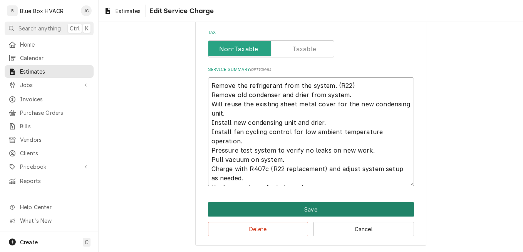
type textarea "Remove the refrigerant from the system. (R22) Remove old condenser and drier fr…"
click at [306, 211] on button "Save" at bounding box center [311, 209] width 206 height 14
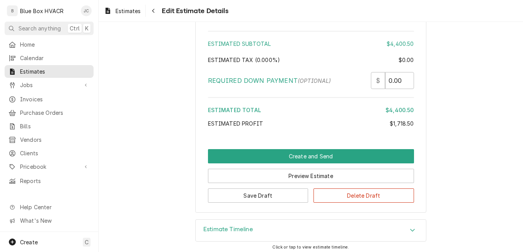
scroll to position [1548, 0]
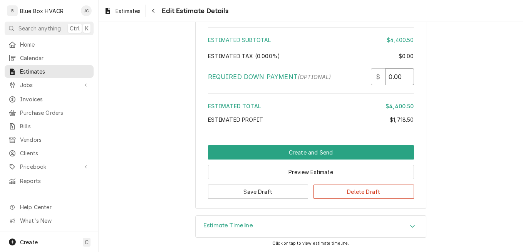
drag, startPoint x: 398, startPoint y: 77, endPoint x: 376, endPoint y: 78, distance: 21.6
click at [376, 78] on div "$ 0.00" at bounding box center [392, 76] width 43 height 17
type textarea "x"
type input "2"
type textarea "x"
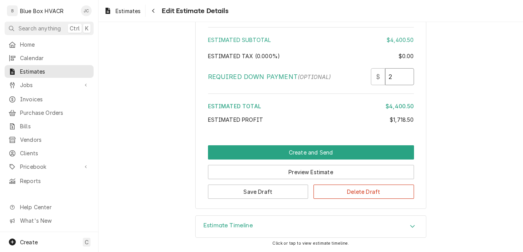
type input "22"
type textarea "x"
type input "220"
type textarea "x"
type input "2200"
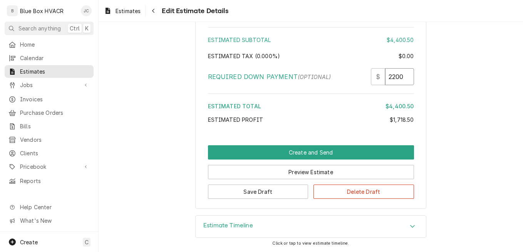
type textarea "x"
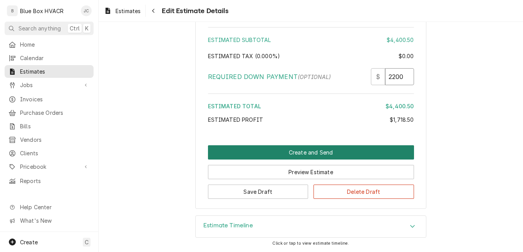
type input "2200"
click at [295, 149] on button "Create and Send" at bounding box center [311, 152] width 206 height 14
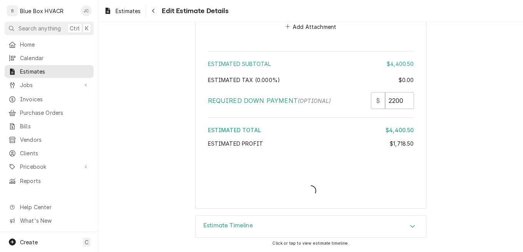
type textarea "x"
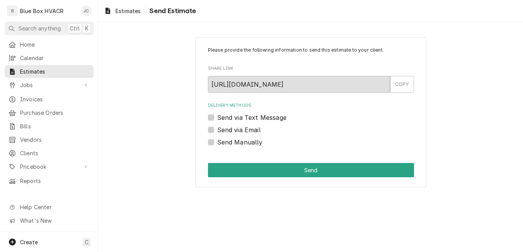
click at [235, 129] on label "Send via Email" at bounding box center [239, 129] width 44 height 9
click at [235, 129] on input "Send via Email" at bounding box center [320, 133] width 206 height 17
checkbox input "true"
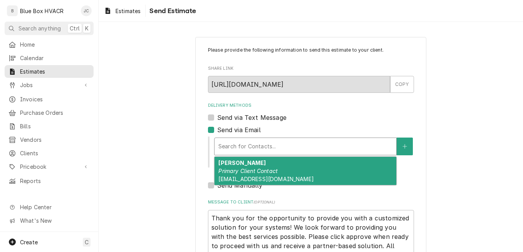
click at [266, 148] on div "Delivery Methods" at bounding box center [306, 147] width 174 height 14
click at [264, 166] on div "[PERSON_NAME] Primary Client Contact [EMAIL_ADDRESS][DOMAIN_NAME]" at bounding box center [306, 171] width 182 height 28
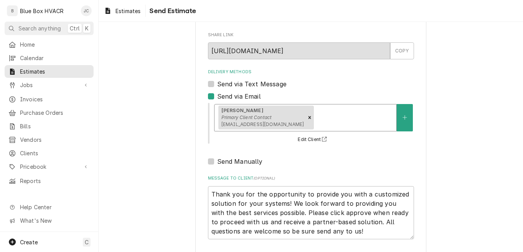
scroll to position [68, 0]
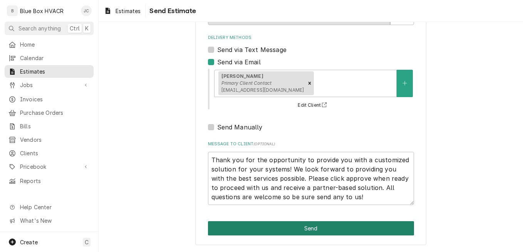
click at [317, 228] on button "Send" at bounding box center [311, 228] width 206 height 14
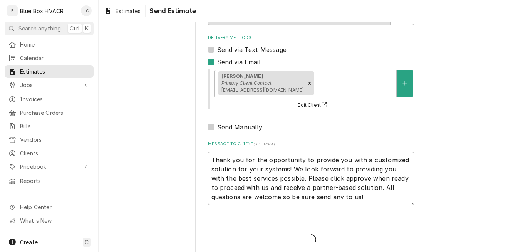
type textarea "x"
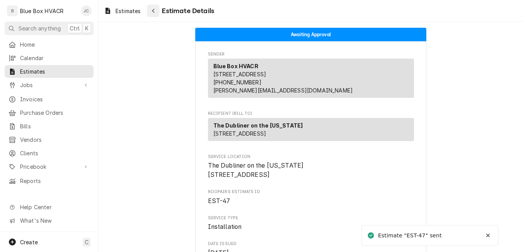
click at [151, 14] on div "Navigate back" at bounding box center [154, 11] width 8 height 8
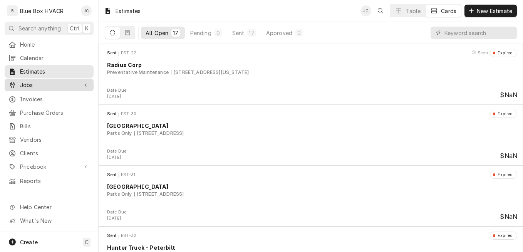
click at [42, 84] on span "Jobs" at bounding box center [49, 85] width 58 height 8
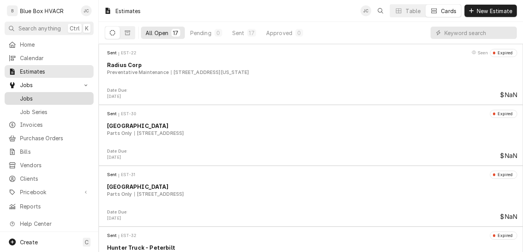
click at [53, 98] on span "Jobs" at bounding box center [55, 98] width 70 height 8
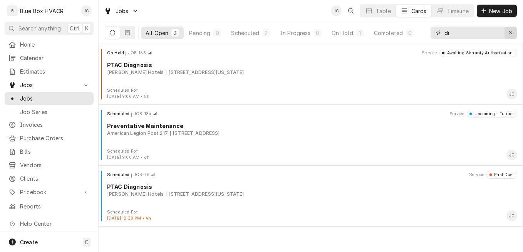
click at [511, 31] on icon "Erase input" at bounding box center [511, 32] width 4 height 5
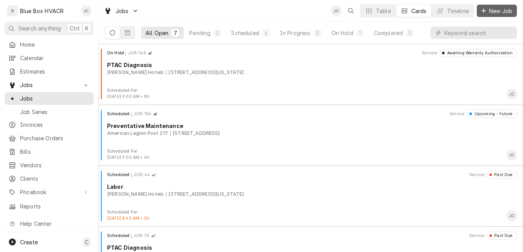
click at [496, 12] on span "New Job" at bounding box center [501, 11] width 26 height 8
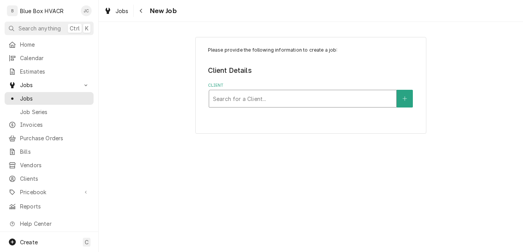
click at [244, 100] on div "Client" at bounding box center [303, 99] width 180 height 14
type input "di"
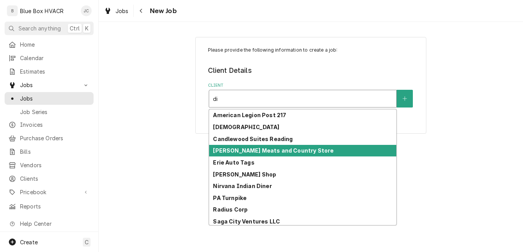
click at [273, 150] on strong "[PERSON_NAME] Meats and Country Store" at bounding box center [273, 150] width 121 height 7
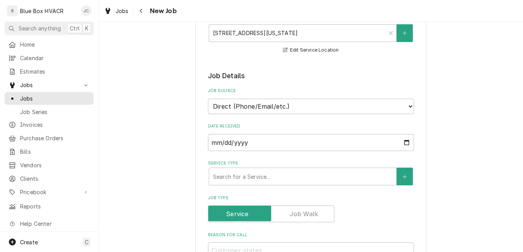
scroll to position [193, 0]
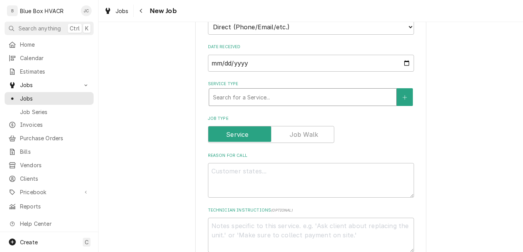
click at [264, 96] on div "Service Type" at bounding box center [303, 97] width 180 height 14
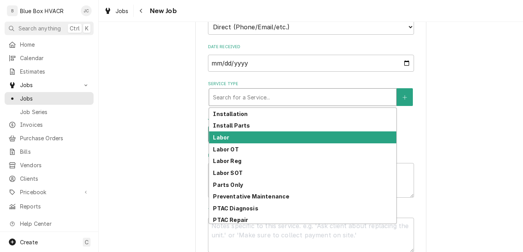
click at [256, 137] on div "Labor" at bounding box center [302, 137] width 187 height 12
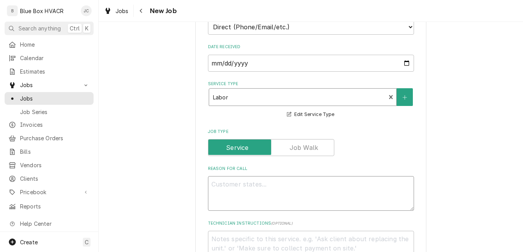
click at [281, 186] on textarea "Reason For Call" at bounding box center [311, 193] width 206 height 35
type textarea "x"
type textarea "I"
type textarea "x"
type textarea "Ic"
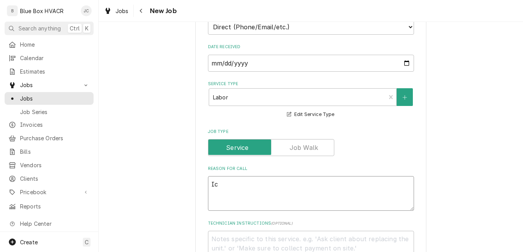
type textarea "x"
type textarea "Ice"
type textarea "x"
type textarea "Ice"
type textarea "x"
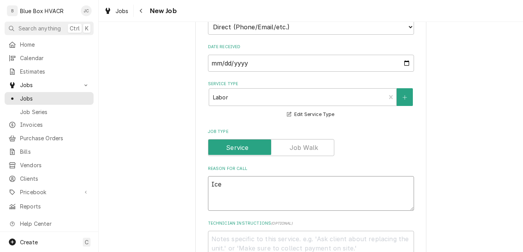
type textarea "Ice f"
type textarea "x"
type textarea "Ice fo"
type textarea "x"
type textarea "Ice for"
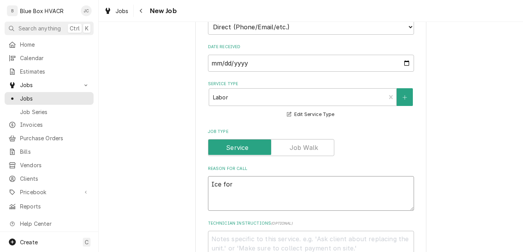
type textarea "x"
type textarea "Ice form"
type textarea "x"
type textarea "Ice formi"
type textarea "x"
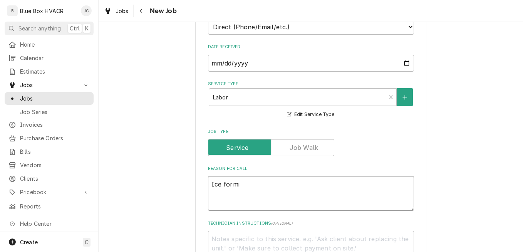
type textarea "Ice formin"
type textarea "x"
type textarea "Ice forming"
type textarea "x"
type textarea "Ice forming"
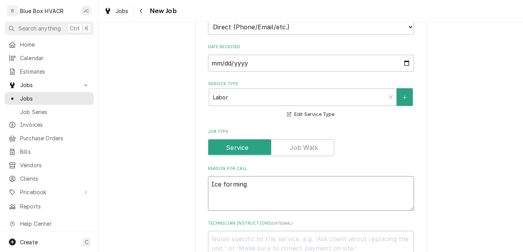
type textarea "x"
type textarea "Ice forming o"
type textarea "x"
type textarea "Ice forming on"
type textarea "x"
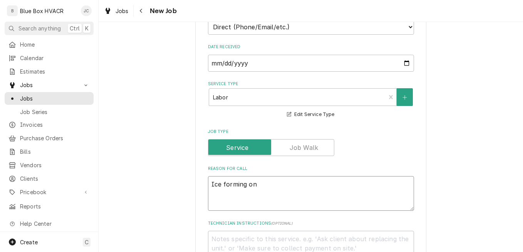
type textarea "Ice forming on"
type textarea "x"
type textarea "Ice forming on p"
type textarea "x"
type textarea "Ice forming on pi"
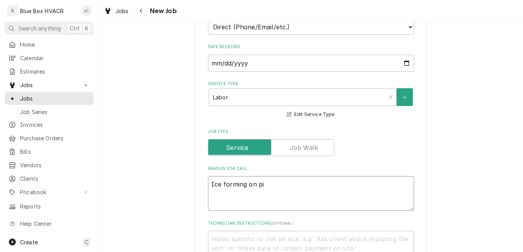
type textarea "x"
type textarea "Ice forming on pip"
type textarea "x"
type textarea "Ice forming on pipi"
type textarea "x"
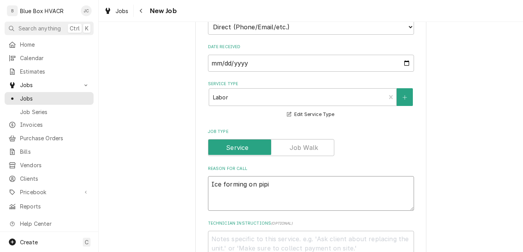
type textarea "Ice forming on pipie"
type textarea "x"
type textarea "Ice forming on pipi"
type textarea "x"
type textarea "Ice forming on pip"
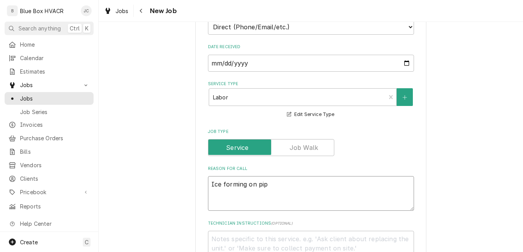
type textarea "x"
type textarea "Ice forming on pipe"
type textarea "x"
type textarea "Ice forming on pipes"
type textarea "x"
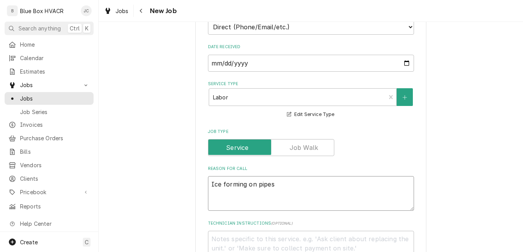
type textarea "Ice forming on pipes"
type textarea "x"
type textarea "Ice forming on pipes"
type textarea "x"
type textarea "Ice forming on pipe"
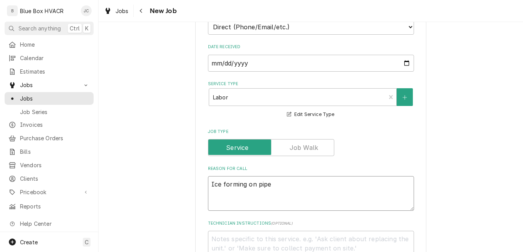
type textarea "x"
type textarea "Ice forming on pip"
type textarea "x"
type textarea "Ice forming on pi"
type textarea "x"
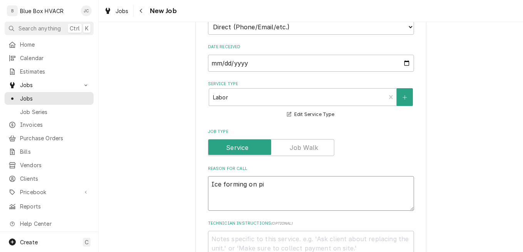
type textarea "Ice forming on p"
type textarea "x"
type textarea "Ice forming on"
type textarea "x"
type textarea "Ice forming on r"
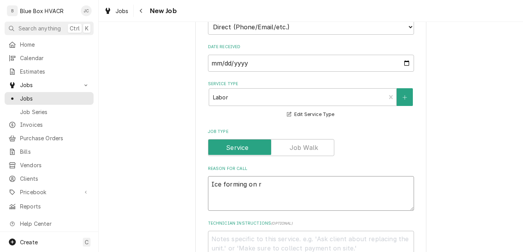
type textarea "x"
type textarea "Ice forming on re"
type textarea "x"
type textarea "Ice forming on ref"
type textarea "x"
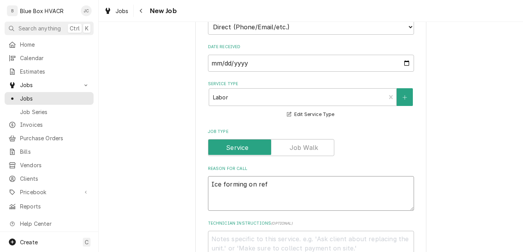
type textarea "Ice forming on refr"
type textarea "x"
type textarea "Ice forming on refri"
type textarea "x"
type textarea "Ice forming on refrige"
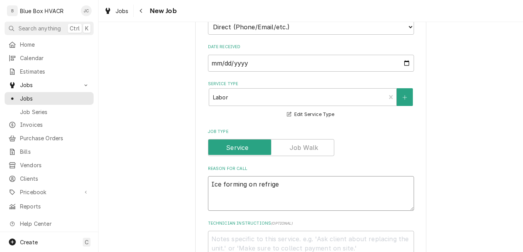
type textarea "x"
type textarea "Ice forming on refriger"
type textarea "x"
type textarea "Ice forming on refrigera"
type textarea "x"
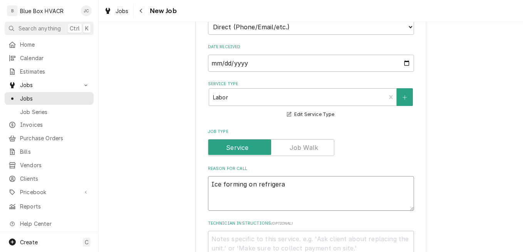
type textarea "Ice forming on refrigeran"
type textarea "x"
type textarea "Ice forming on refrigerant"
type textarea "x"
type textarea "Ice forming on refrigerant"
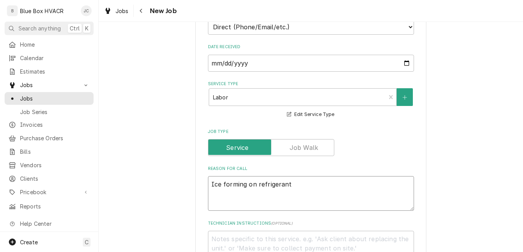
type textarea "x"
type textarea "Ice forming on refrigerant l"
type textarea "x"
type textarea "Ice forming on refrigerant li"
type textarea "x"
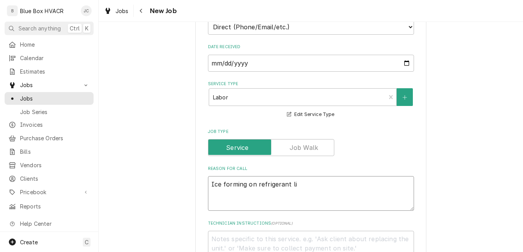
type textarea "Ice forming on refrigerant lin"
type textarea "x"
type textarea "Ice forming on refrigerant line"
type textarea "x"
type textarea "Ice forming on refrigerant line"
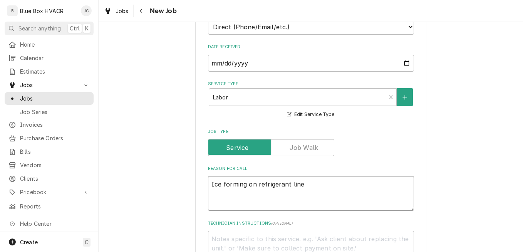
type textarea "x"
type textarea "Ice forming on refrigerant line w"
type textarea "x"
type textarea "Ice forming on refrigerant line wh"
type textarea "x"
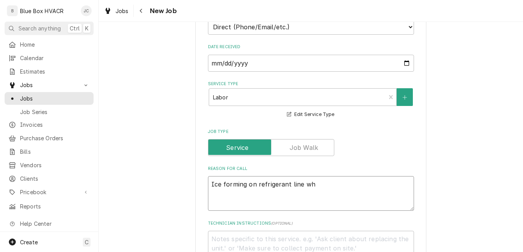
type textarea "Ice forming on refrigerant line whe"
type textarea "x"
type textarea "Ice forming on refrigerant line wher"
type textarea "x"
type textarea "Ice forming on refrigerant line where"
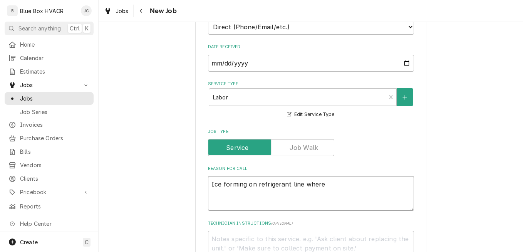
type textarea "x"
type textarea "Ice forming on refrigerant line where"
type textarea "x"
type textarea "Ice forming on refrigerant line where t"
type textarea "x"
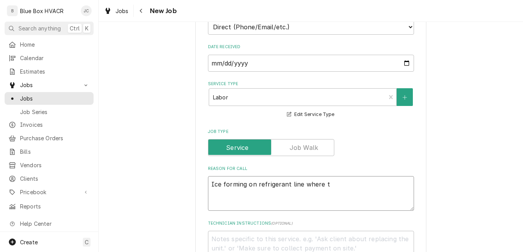
type textarea "Ice forming on refrigerant line where"
type textarea "x"
type textarea "Ice forming on refrigerant line where"
type textarea "x"
type textarea "Ice forming on refrigerant line wher"
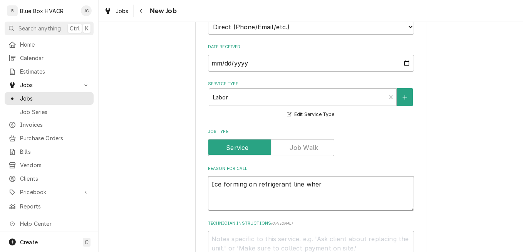
type textarea "x"
type textarea "Ice forming on refrigerant line whe"
type textarea "x"
type textarea "Ice forming on refrigerant line wh"
type textarea "x"
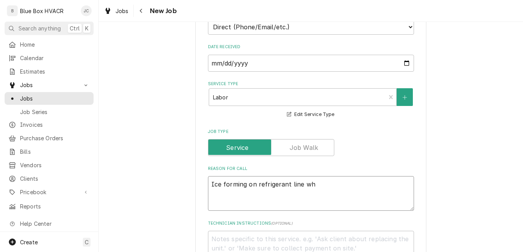
type textarea "Ice forming on refrigerant line w"
type textarea "x"
type textarea "Ice forming on refrigerant line"
type textarea "x"
type textarea "Ice forming on refrigerant line"
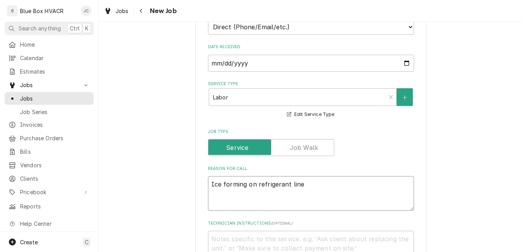
type textarea "x"
type textarea "Ice forming on refrigerant line"
type textarea "x"
type textarea "Ice forming on refrigerant line"
type textarea "x"
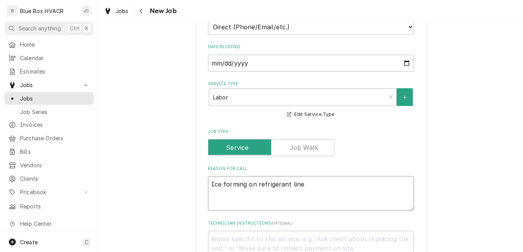
type textarea "Ice forming on refrigerant lines"
type textarea "x"
type textarea "Ice forming on refrigerant lines"
type textarea "x"
type textarea "Ice forming on refrigerant lines a"
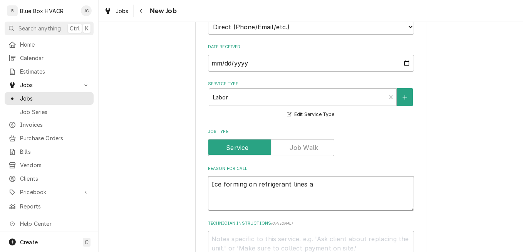
type textarea "x"
type textarea "Ice forming on refrigerant lines at"
type textarea "x"
type textarea "Ice forming on refrigerant lines at"
type textarea "x"
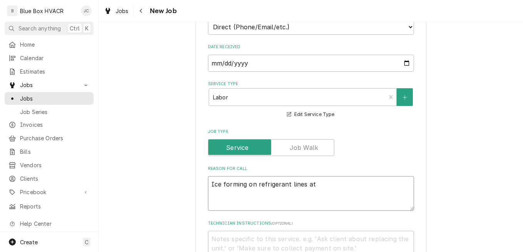
type textarea "Ice forming on refrigerant lines at"
type textarea "x"
type textarea "Ice forming on refrigerant lines a"
type textarea "x"
type textarea "Ice forming on refrigerant lines"
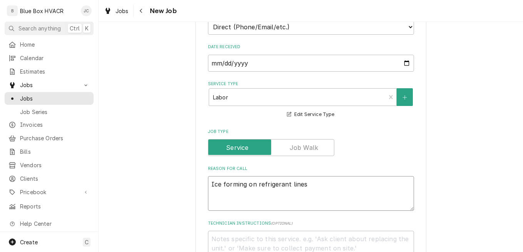
type textarea "x"
type textarea "Ice forming on refrigerant lines a"
type textarea "x"
type textarea "Ice forming on refrigerant lines at"
type textarea "x"
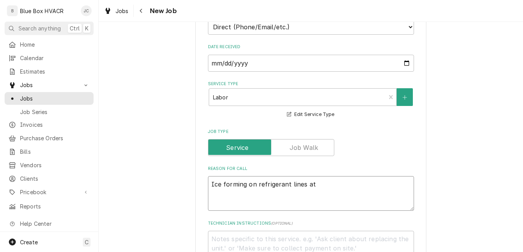
type textarea "Ice forming on refrigerant lines at"
type textarea "x"
type textarea "Ice forming on refrigerant lines at w"
type textarea "x"
type textarea "Ice forming on refrigerant lines at wa"
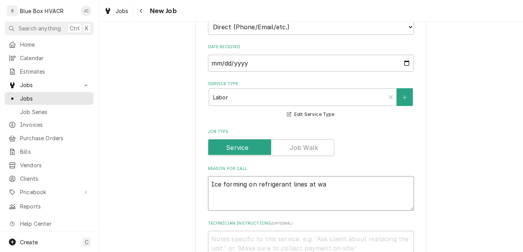
type textarea "x"
type textarea "Ice forming on refrigerant lines at wal"
type textarea "x"
type textarea "Ice forming on refrigerant lines at wali"
type textarea "x"
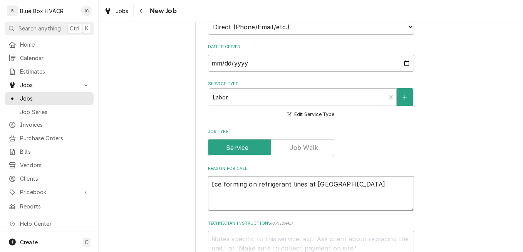
type textarea "Ice forming on refrigerant lines at wal"
type textarea "x"
type textarea "Ice forming on refrigerant lines at walk"
type textarea "x"
type textarea "Ice forming on refrigerant lines at walk-"
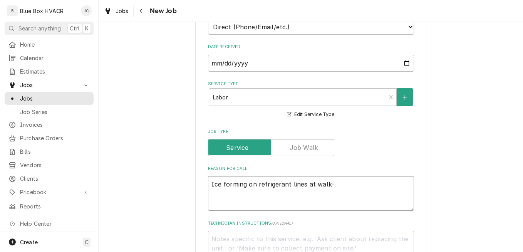
type textarea "x"
type textarea "Ice forming on refrigerant lines at walk-i"
type textarea "x"
type textarea "Ice forming on refrigerant lines at walk-in"
type textarea "x"
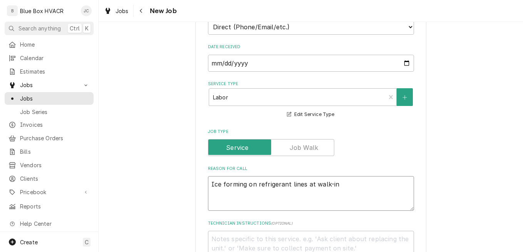
type textarea "Ice forming on refrigerant lines at walk-in"
type textarea "x"
type textarea "Ice forming on refrigerant lines at walk-in b"
type textarea "x"
type textarea "Ice forming on refrigerant lines at walk-in bo"
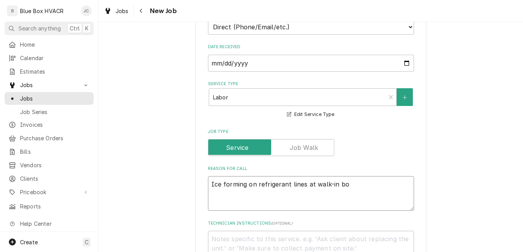
type textarea "x"
type textarea "Ice forming on refrigerant lines at walk-in box"
type textarea "x"
type textarea "Ice forming on refrigerant lines at walk-in box"
type textarea "x"
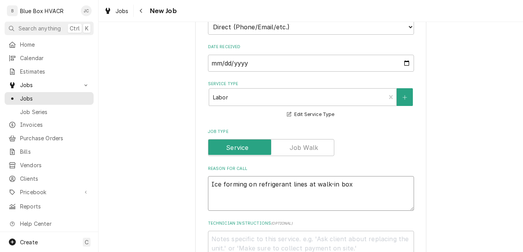
type textarea "Ice forming on refrigerant lines at walk-in box w"
type textarea "x"
type textarea "Ice forming on refrigerant lines at walk-in box wal"
type textarea "x"
type textarea "Ice forming on refrigerant lines at walk-in box wall"
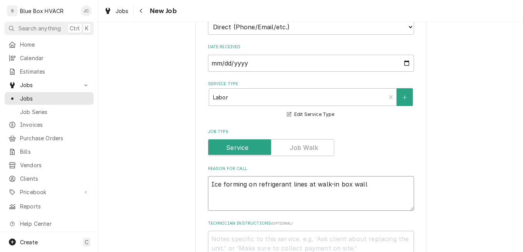
type textarea "x"
type textarea "Ice forming on refrigerant lines at walk-in box wall."
type textarea "x"
type textarea "Ice forming on refrigerant lines at walk-in box wall."
type textarea "x"
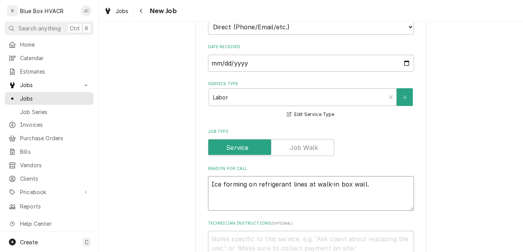
type textarea "Ice forming on refrigerant lines at walk-in box wall. P"
type textarea "x"
type textarea "Ice forming on refrigerant lines at walk-in box wall. Po"
type textarea "x"
type textarea "Ice forming on refrigerant lines at walk-in box wall. Pos"
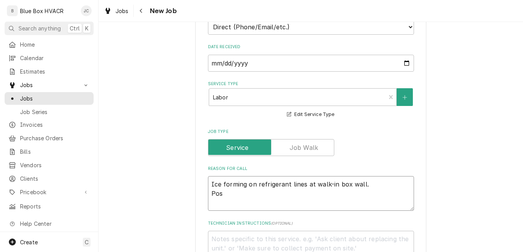
type textarea "x"
type textarea "Ice forming on refrigerant lines at walk-in box wall. Possi"
type textarea "x"
type textarea "Ice forming on refrigerant lines at walk-in box wall. Possib"
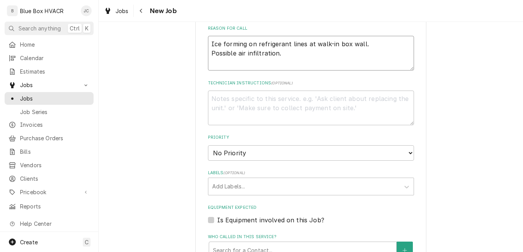
scroll to position [347, 0]
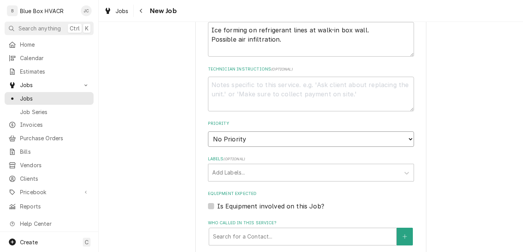
click at [264, 139] on select "No Priority Urgent High Medium Low" at bounding box center [311, 138] width 206 height 15
click at [208, 131] on select "No Priority Urgent High Medium Low" at bounding box center [311, 138] width 206 height 15
click at [266, 142] on select "No Priority Urgent High Medium Low" at bounding box center [311, 138] width 206 height 15
click at [208, 131] on select "No Priority Urgent High Medium Low" at bounding box center [311, 138] width 206 height 15
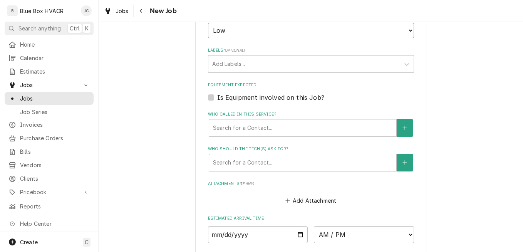
scroll to position [462, 0]
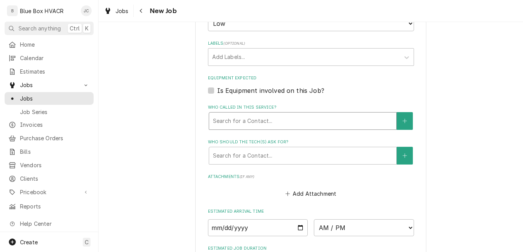
click at [284, 123] on div "Who called in this service?" at bounding box center [303, 121] width 180 height 14
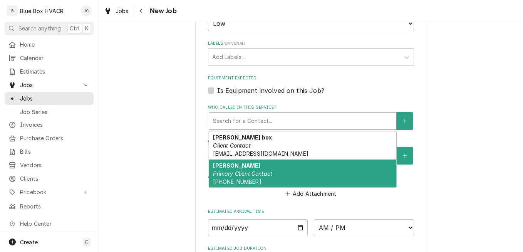
click at [274, 169] on div "Marlin Dietrich Primary Client Contact (610) 756-6344" at bounding box center [302, 174] width 187 height 28
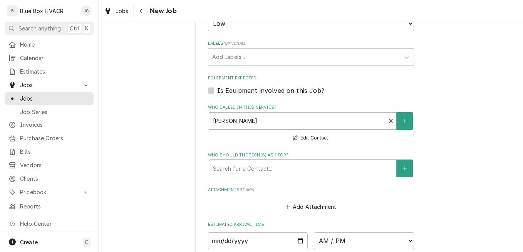
click at [281, 164] on div "Who should the tech(s) ask for?" at bounding box center [303, 168] width 180 height 14
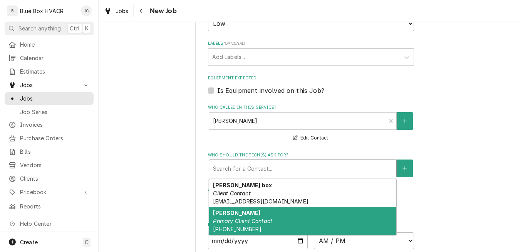
click at [277, 214] on div "Marlin Dietrich Primary Client Contact (610) 756-6344" at bounding box center [302, 221] width 187 height 28
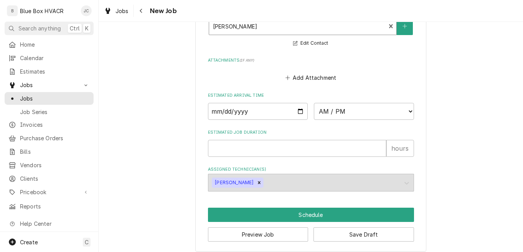
scroll to position [611, 0]
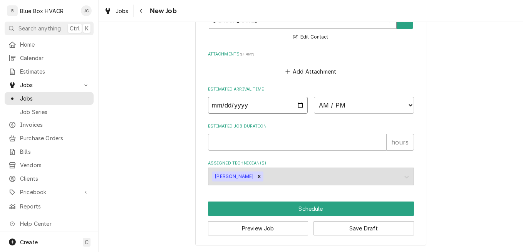
click at [300, 106] on input "Date" at bounding box center [258, 105] width 100 height 17
click at [354, 104] on select "AM / PM 6:00 AM 6:15 AM 6:30 AM 6:45 AM 7:00 AM 7:15 AM 7:30 AM 7:45 AM 8:00 AM…" at bounding box center [364, 105] width 100 height 17
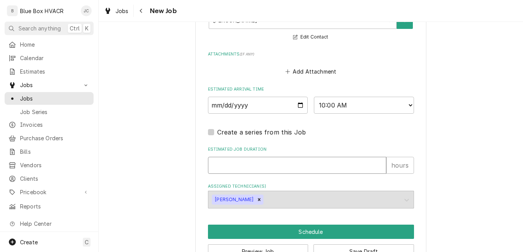
click at [267, 167] on input "Estimated Job Duration" at bounding box center [297, 165] width 178 height 17
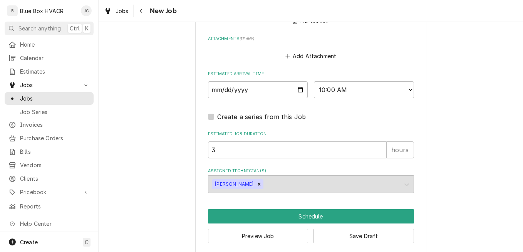
scroll to position [634, 0]
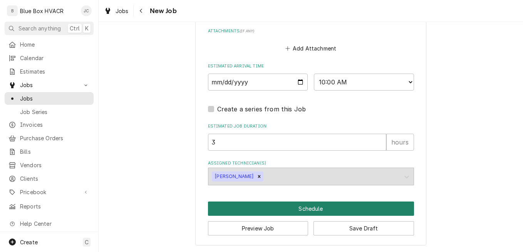
click at [296, 208] on button "Schedule" at bounding box center [311, 209] width 206 height 14
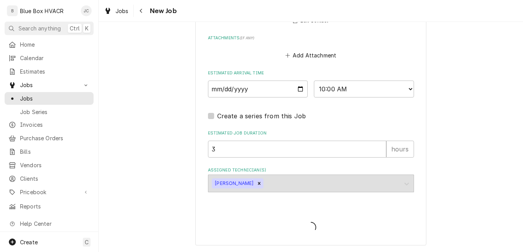
scroll to position [627, 0]
